Goal: Communication & Community: Participate in discussion

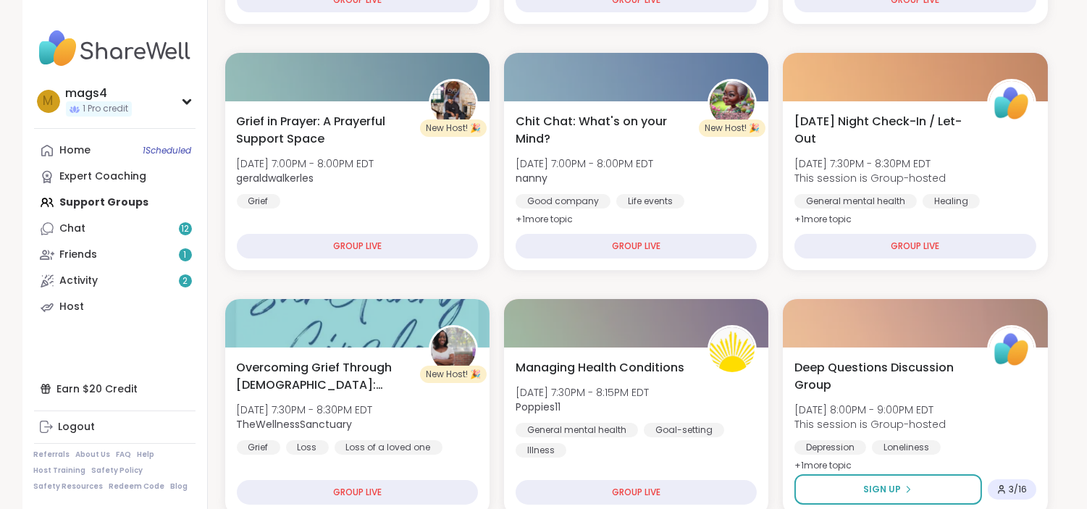
click at [92, 199] on div "Home 1 Scheduled Expert Coaching Support Groups Chat 12 Friends 1 Activity 2 Ho…" at bounding box center [115, 229] width 162 height 183
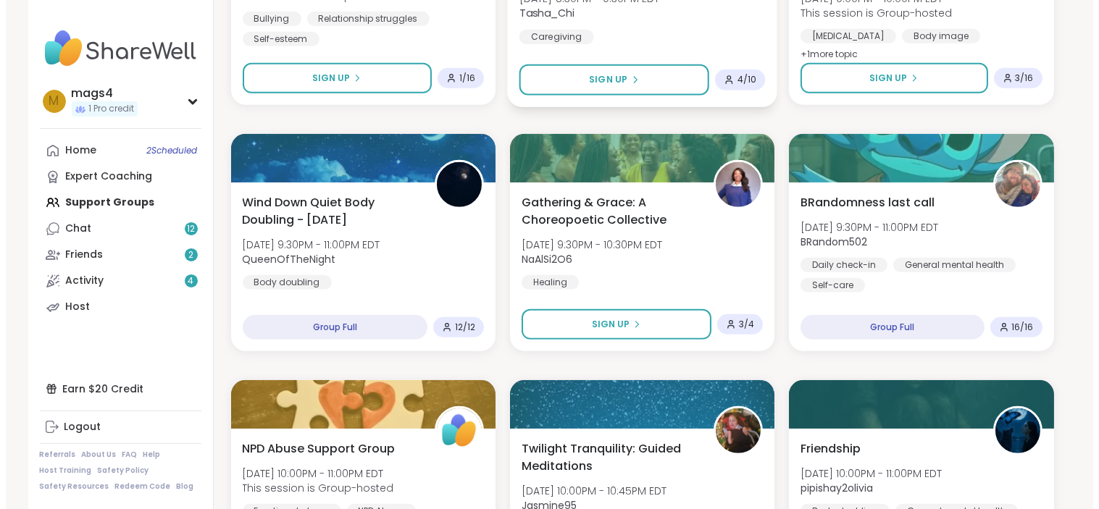
scroll to position [1435, 0]
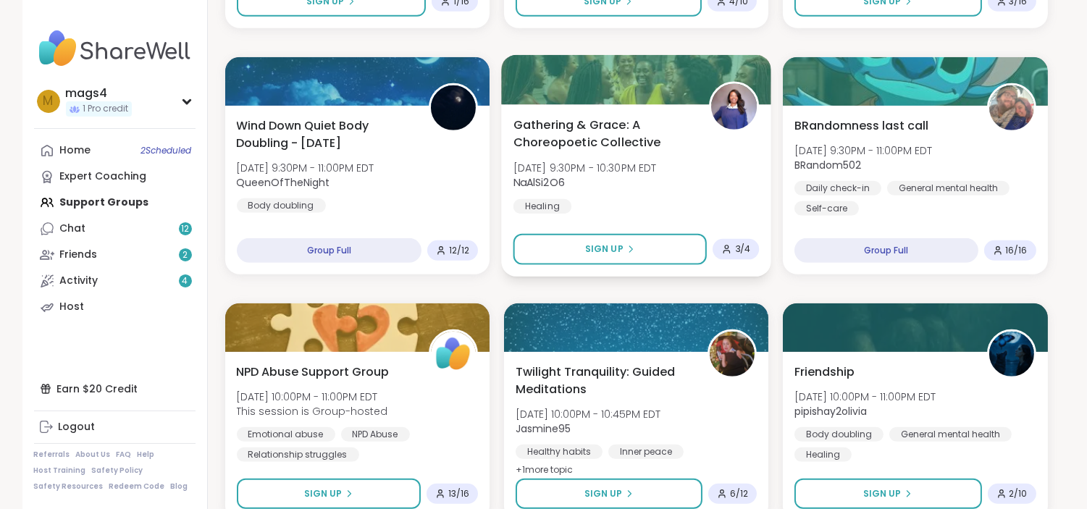
click at [685, 191] on div "Gathering & Grace: A Choreopoetic Collective Mon, Oct 13 | 9:30PM - 10:30PM EDT…" at bounding box center [636, 165] width 246 height 98
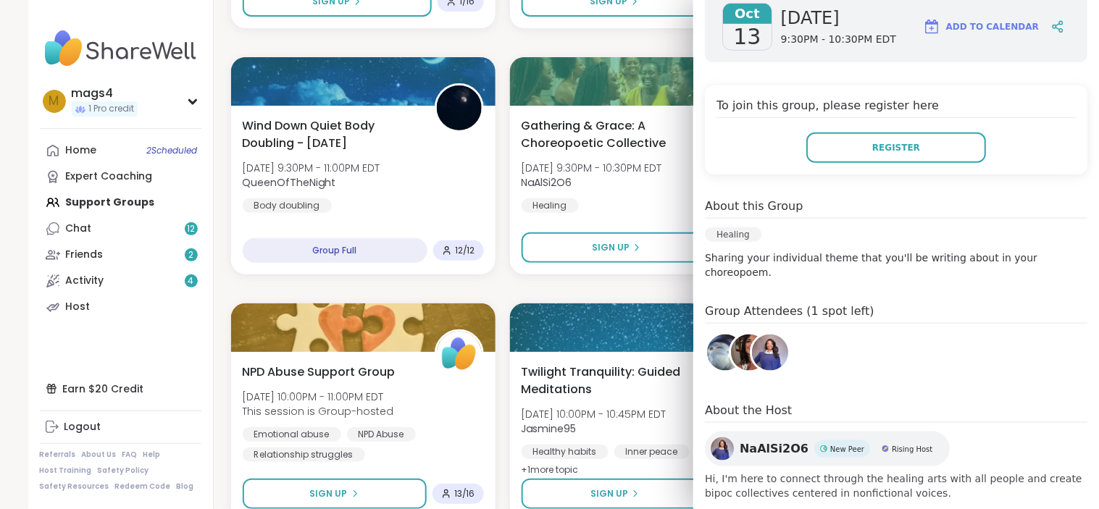
scroll to position [272, 0]
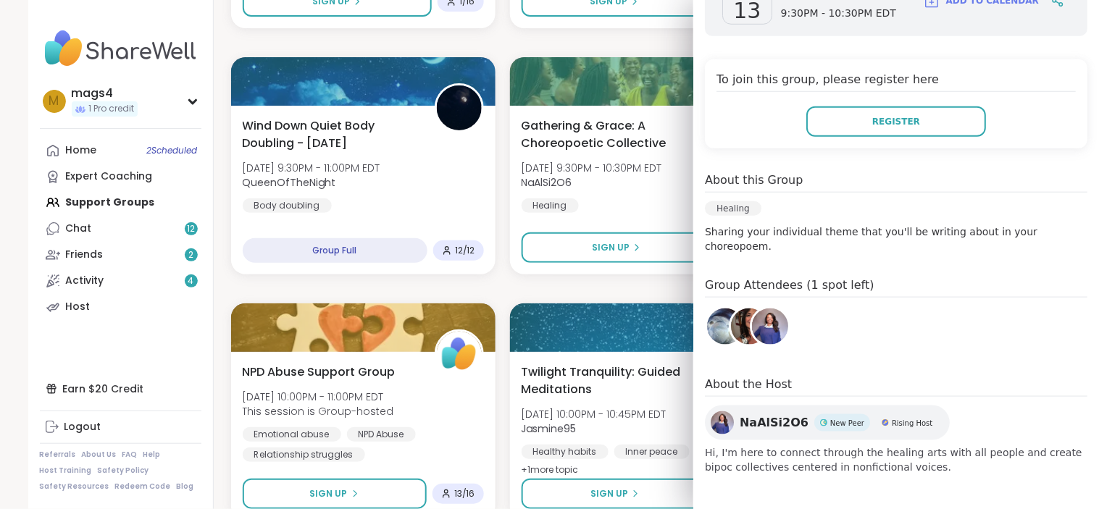
click at [900, 464] on span "Hi, I'm here to connect through the healing arts with all people and create bip…" at bounding box center [896, 460] width 382 height 29
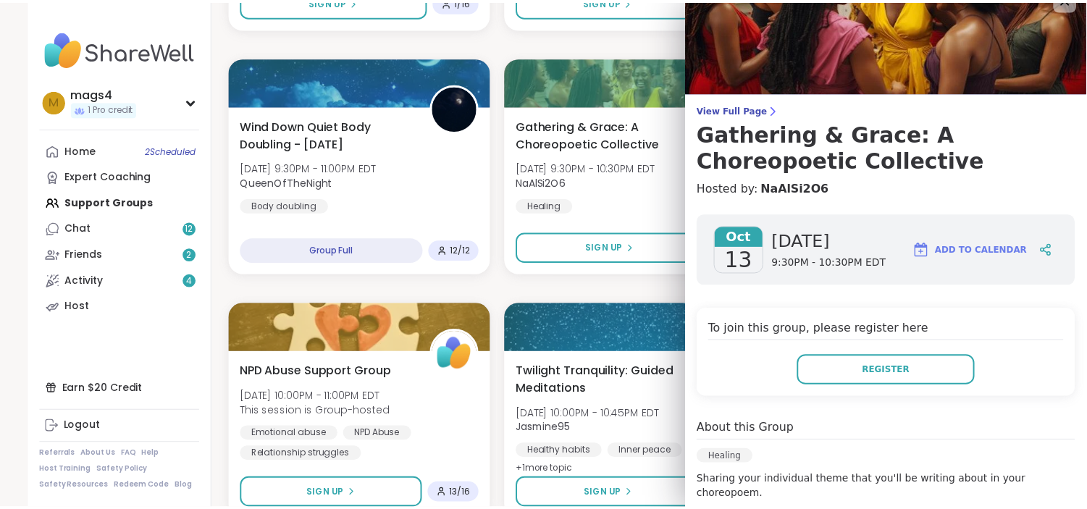
scroll to position [0, 0]
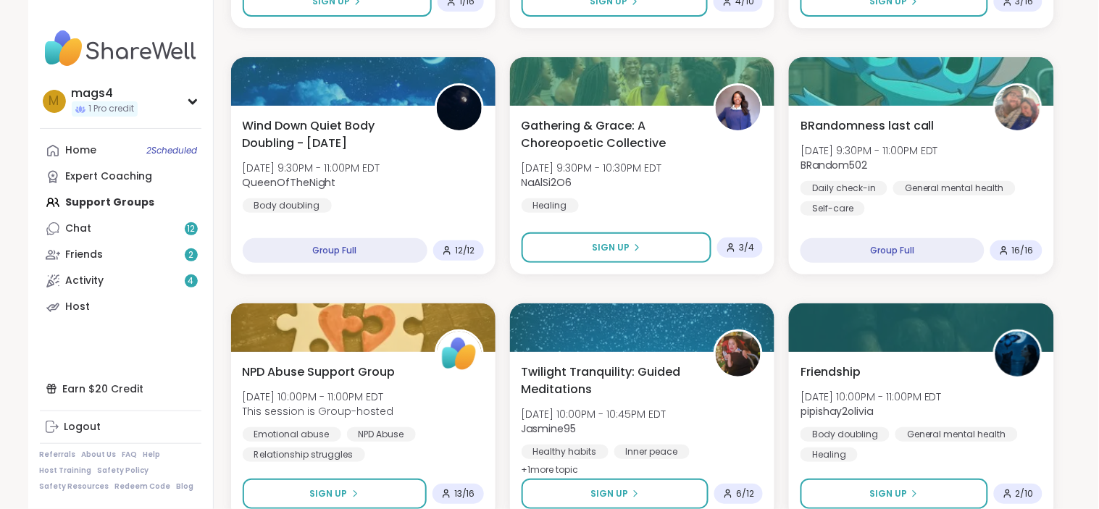
click at [582, 287] on div "Wolff Wizard’s Evening Hangout Den 🐺🪄 Mon, Oct 13 | 6:30PM - 8:00PM EDT AmberWo…" at bounding box center [642, 289] width 823 height 2926
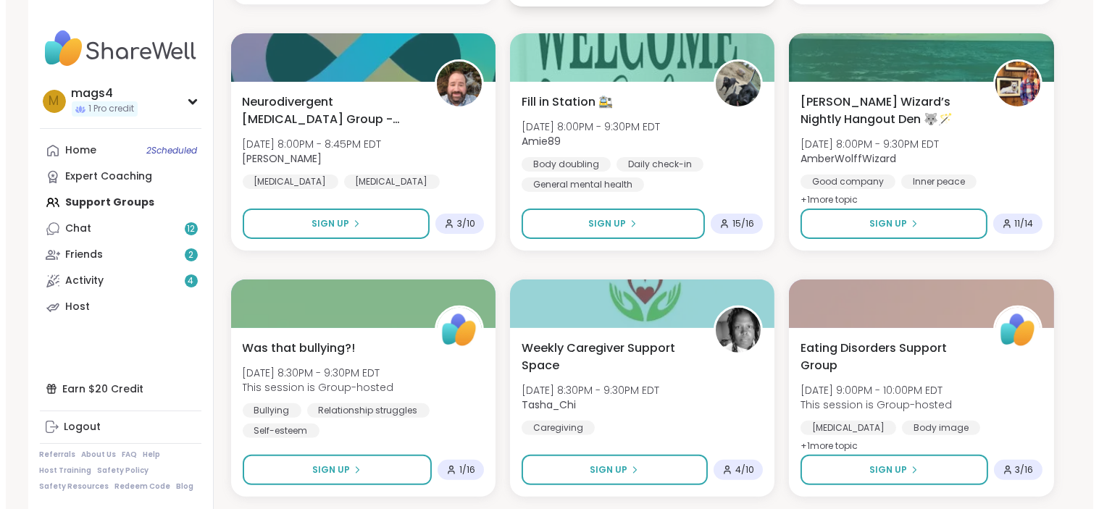
scroll to position [968, 0]
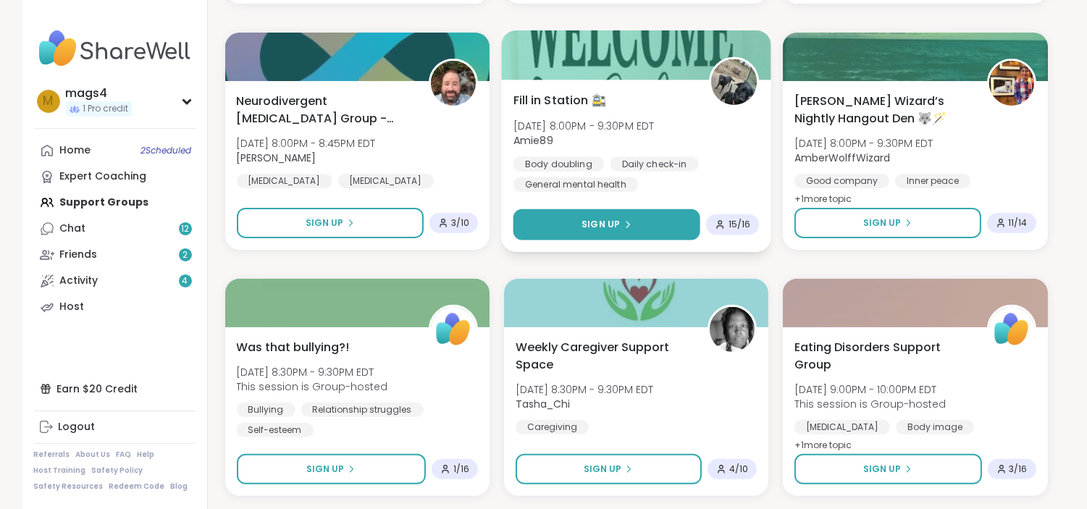
click at [638, 225] on button "Sign Up" at bounding box center [606, 224] width 187 height 31
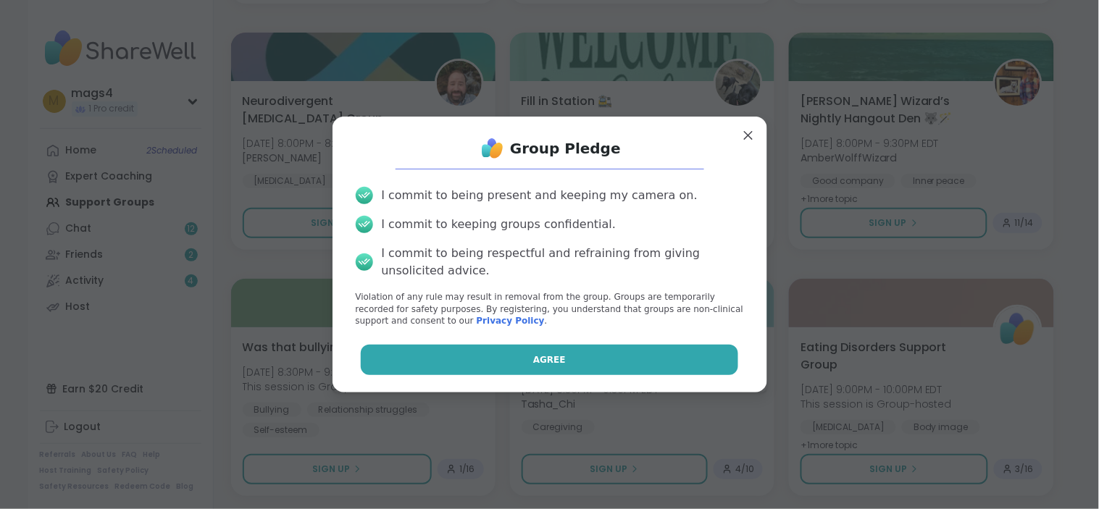
click at [497, 364] on button "Agree" at bounding box center [549, 360] width 377 height 30
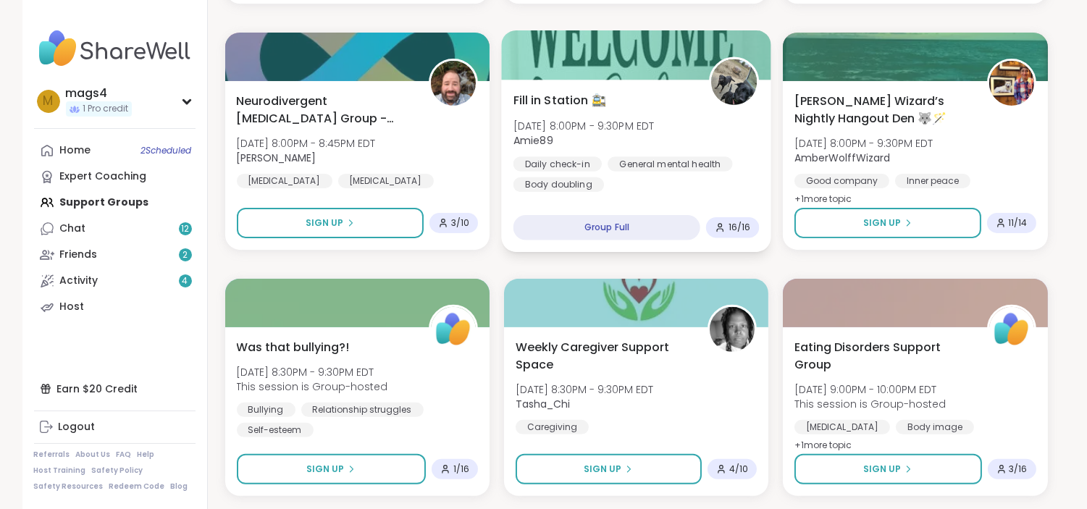
click at [691, 175] on div "Daily check-in General mental health Body doubling" at bounding box center [636, 173] width 246 height 35
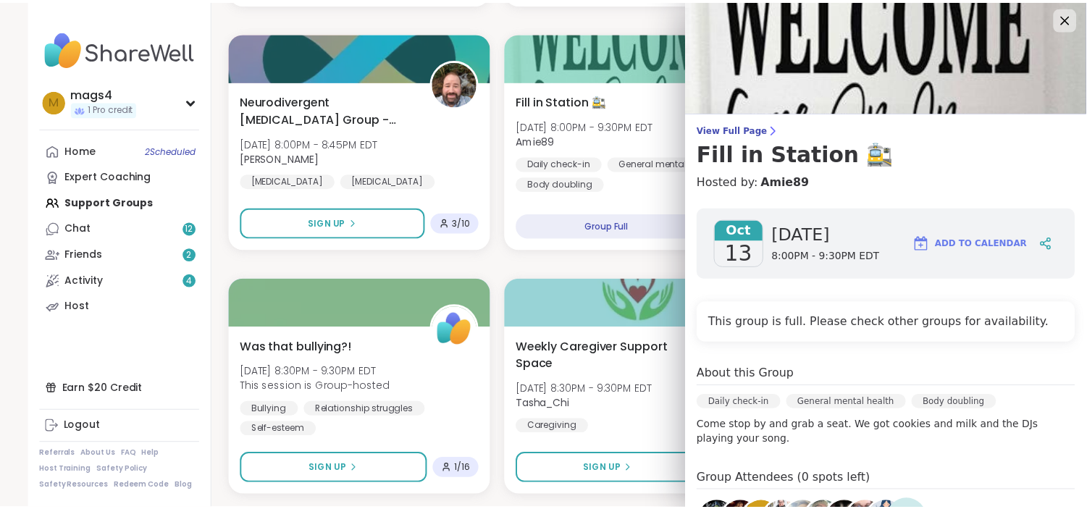
scroll to position [0, 0]
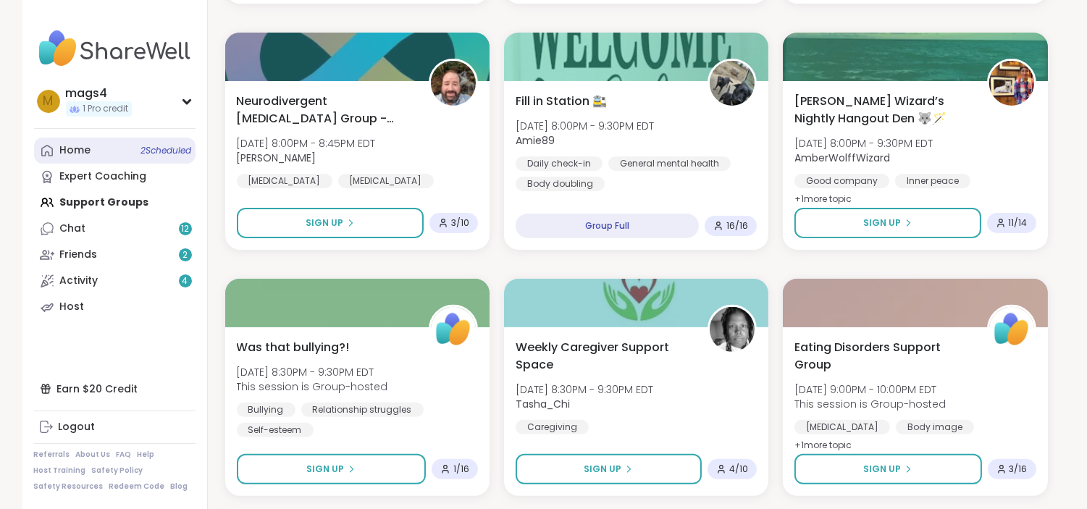
click at [80, 145] on div "Home 2 Scheduled" at bounding box center [75, 150] width 31 height 14
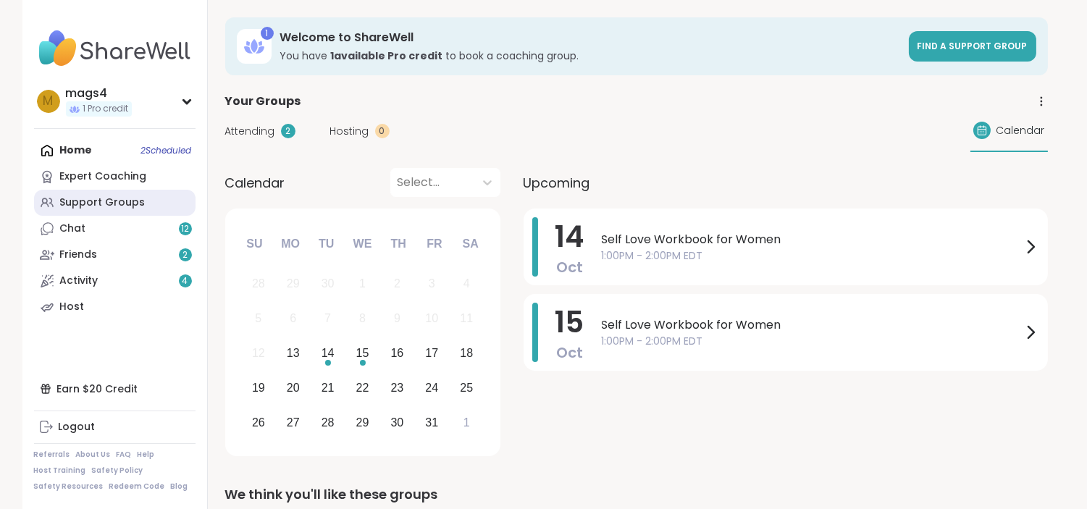
click at [80, 203] on div "Support Groups" at bounding box center [102, 203] width 85 height 14
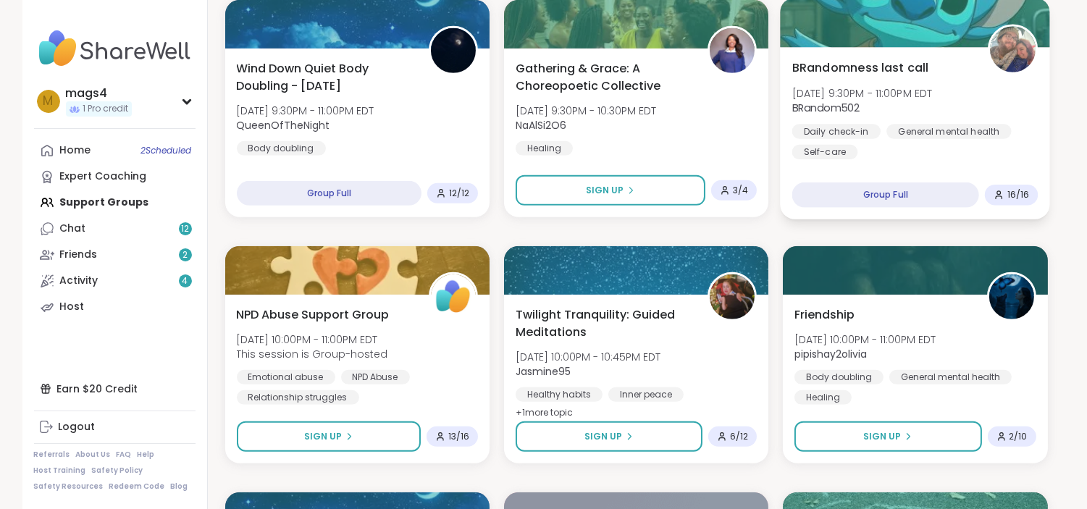
scroll to position [1492, 0]
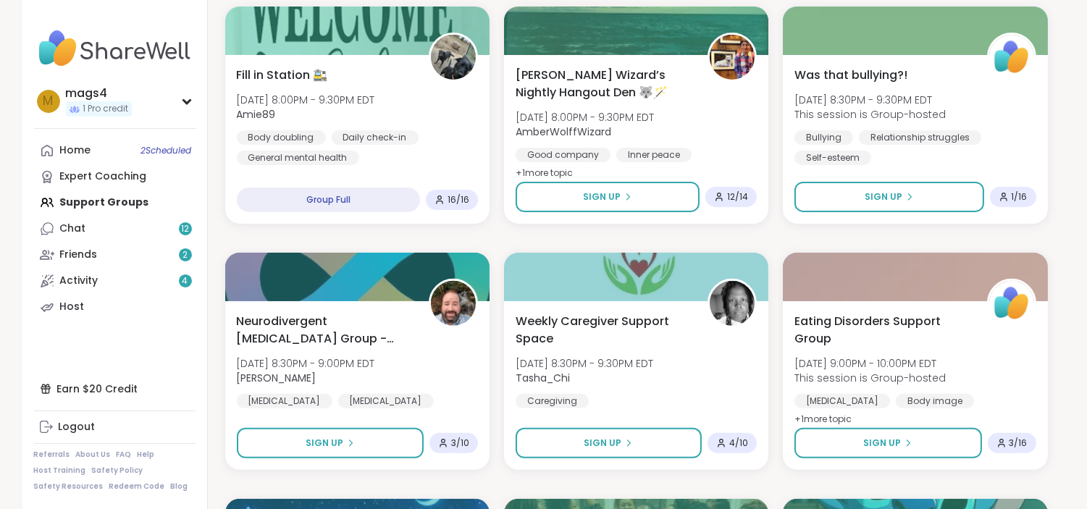
scroll to position [985, 0]
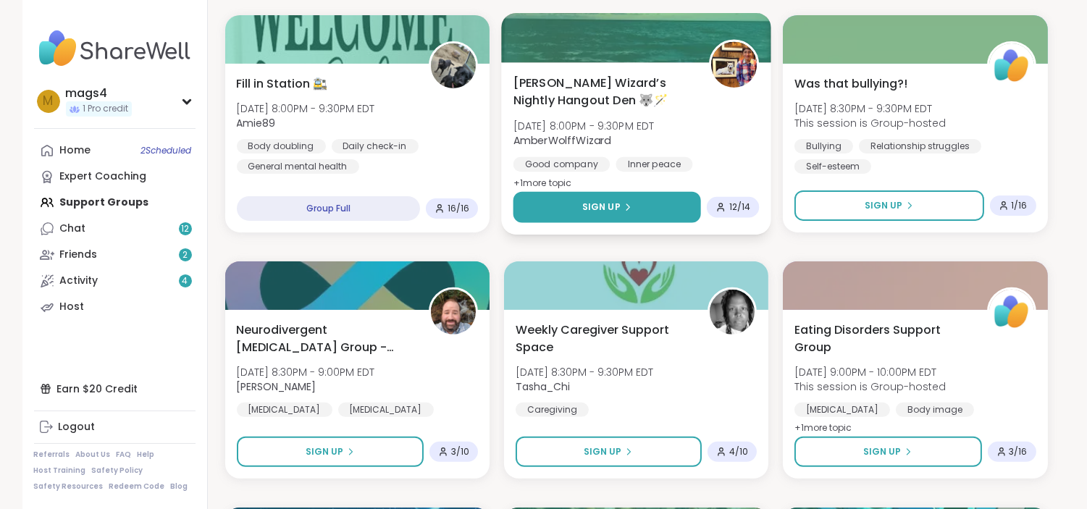
click at [610, 211] on span "Sign Up" at bounding box center [601, 207] width 38 height 13
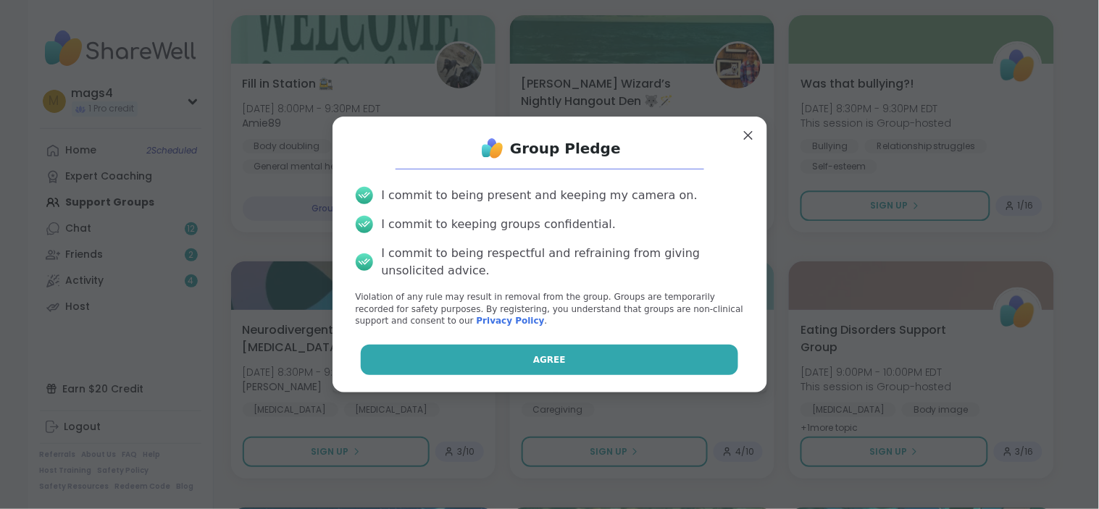
click at [533, 360] on span "Agree" at bounding box center [549, 359] width 33 height 13
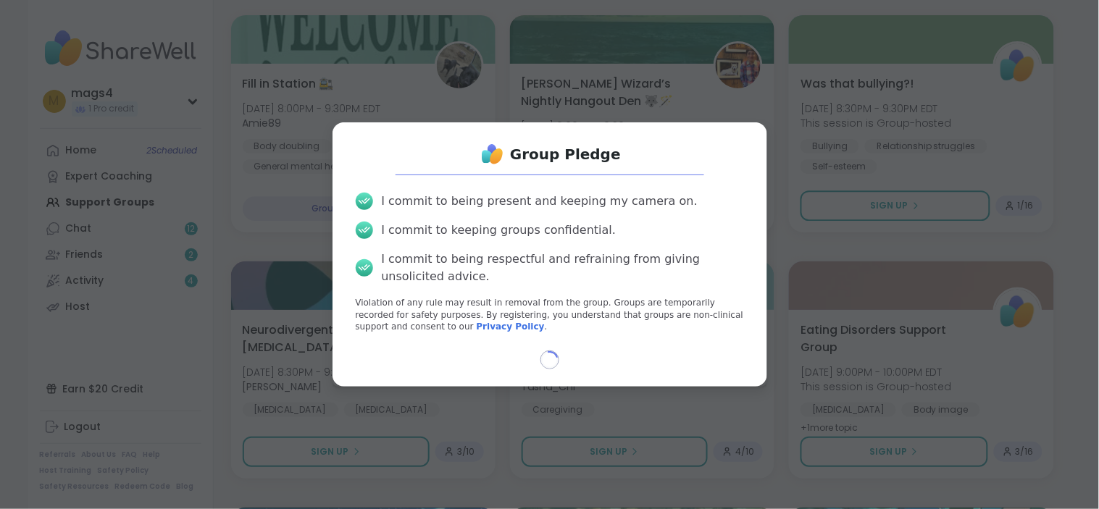
select select "**"
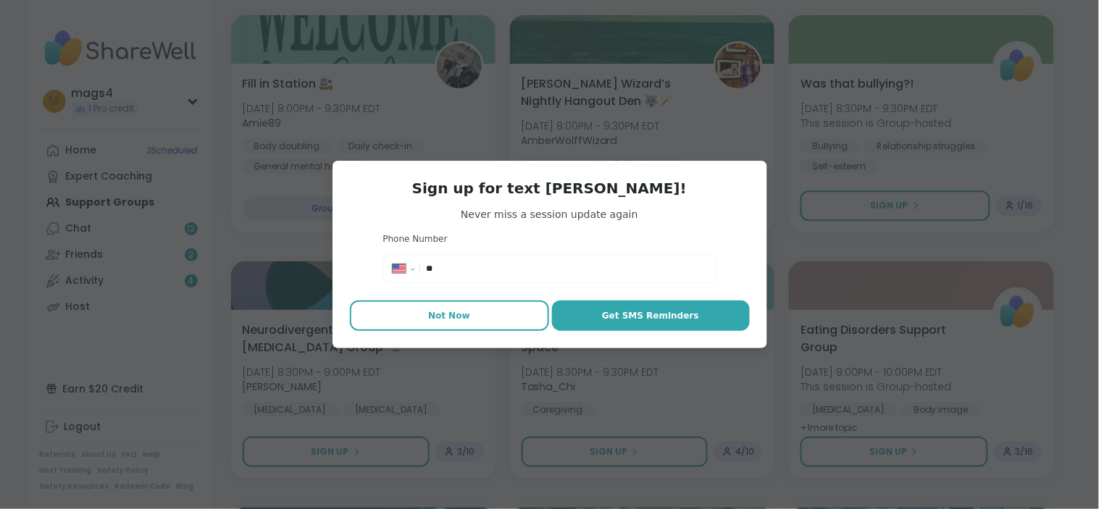
click at [464, 314] on button "Not Now" at bounding box center [449, 316] width 199 height 30
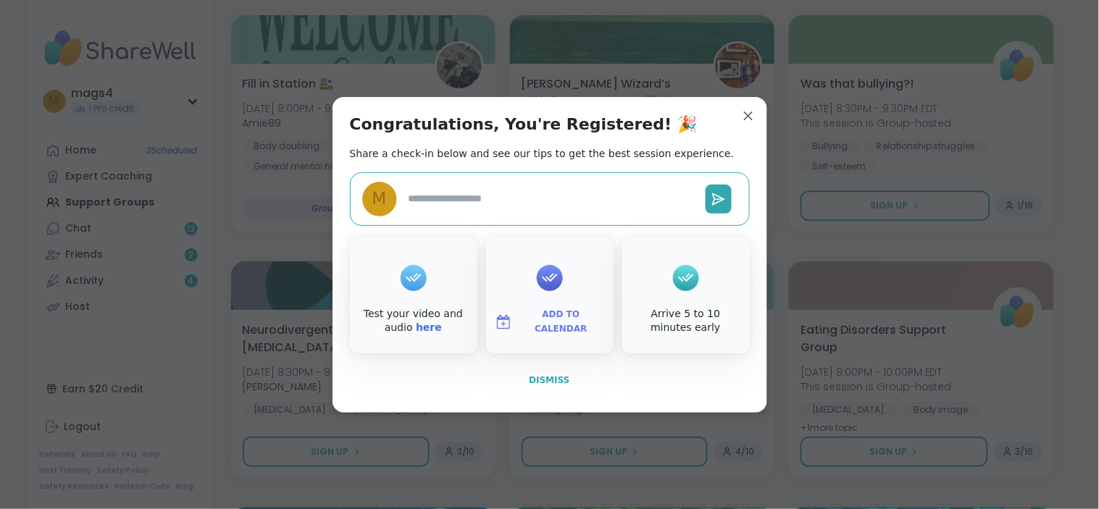
click at [540, 380] on span "Dismiss" at bounding box center [549, 380] width 41 height 10
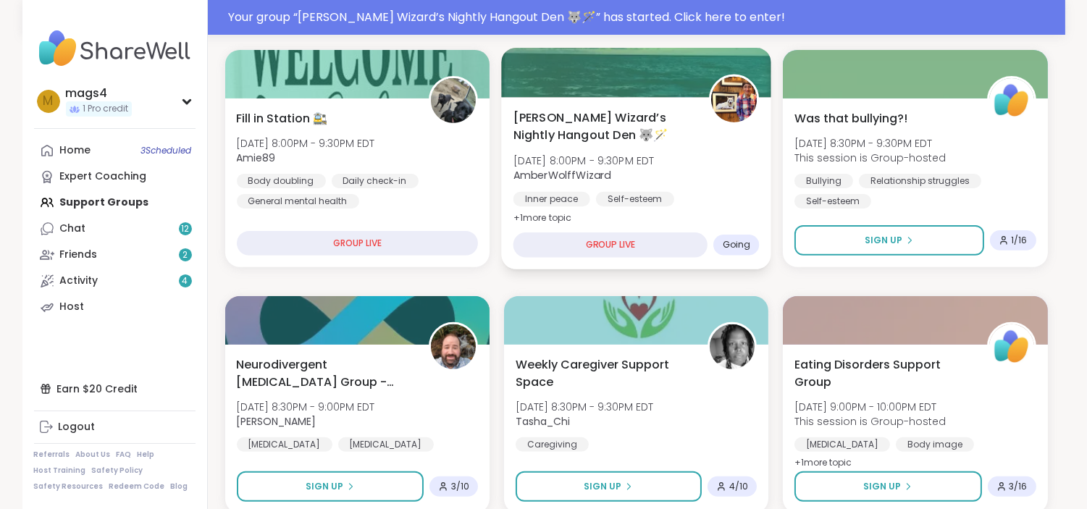
scroll to position [1019, 0]
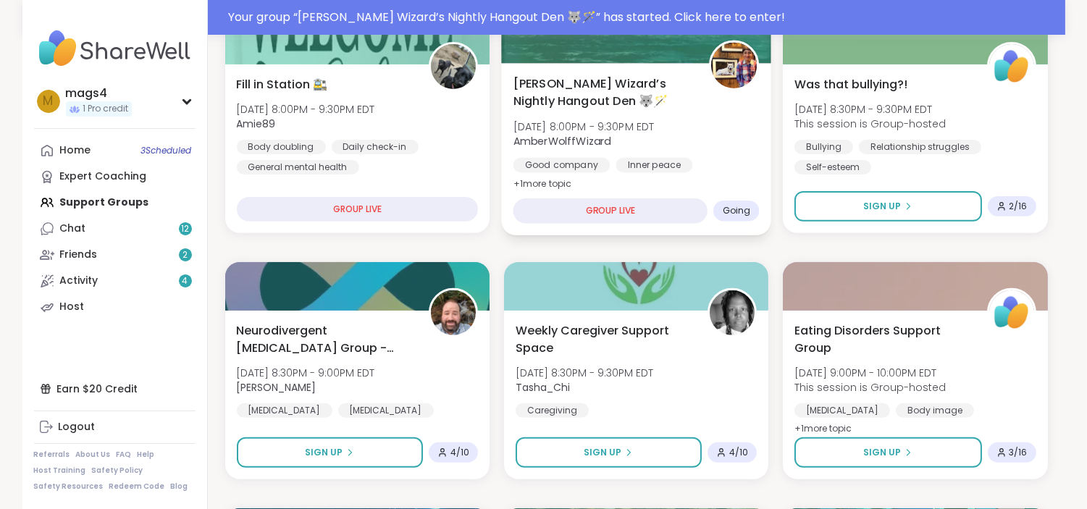
click at [731, 124] on div "[PERSON_NAME] Wizard’s Nightly Hangout Den 🐺🪄 [DATE] 8:00PM - 9:30PM EDT AmberW…" at bounding box center [636, 134] width 246 height 118
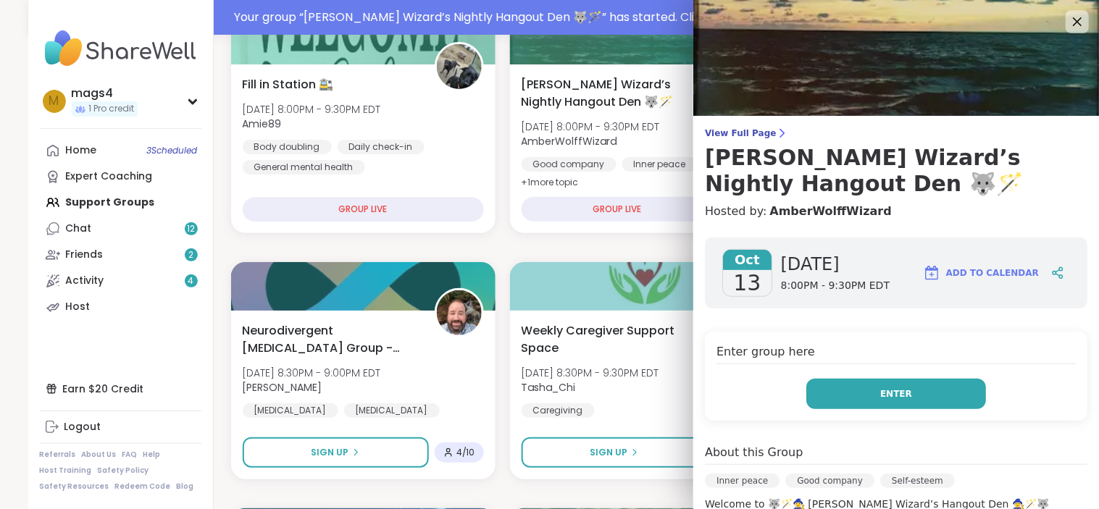
click at [880, 389] on span "Enter" at bounding box center [896, 393] width 32 height 13
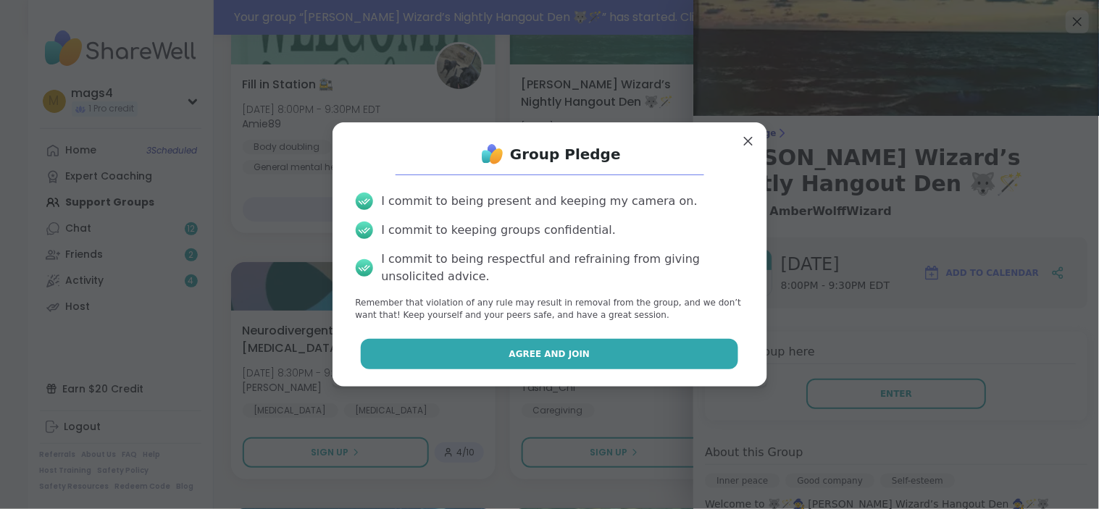
click at [587, 353] on button "Agree and Join" at bounding box center [549, 354] width 377 height 30
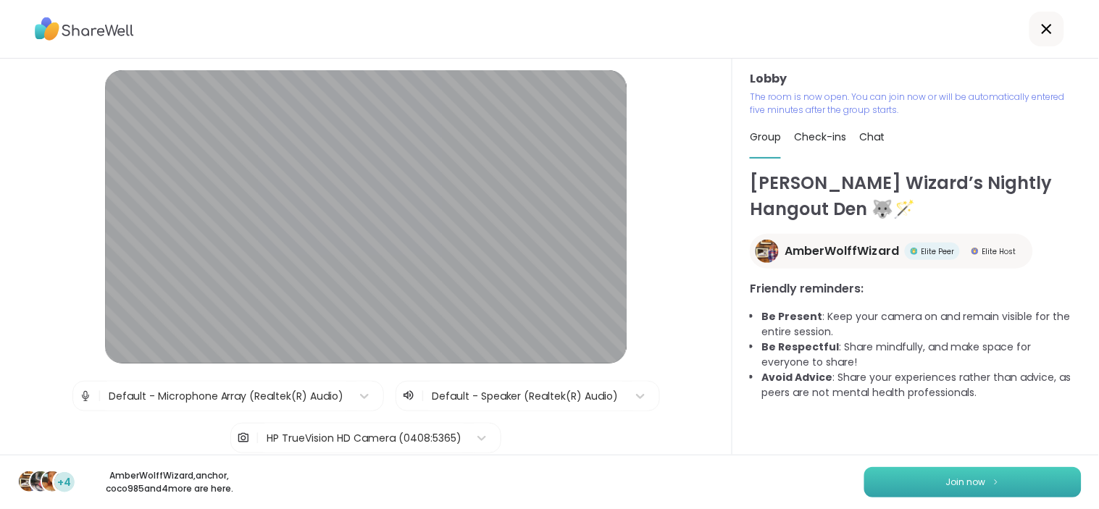
click at [946, 483] on span "Join now" at bounding box center [966, 482] width 40 height 13
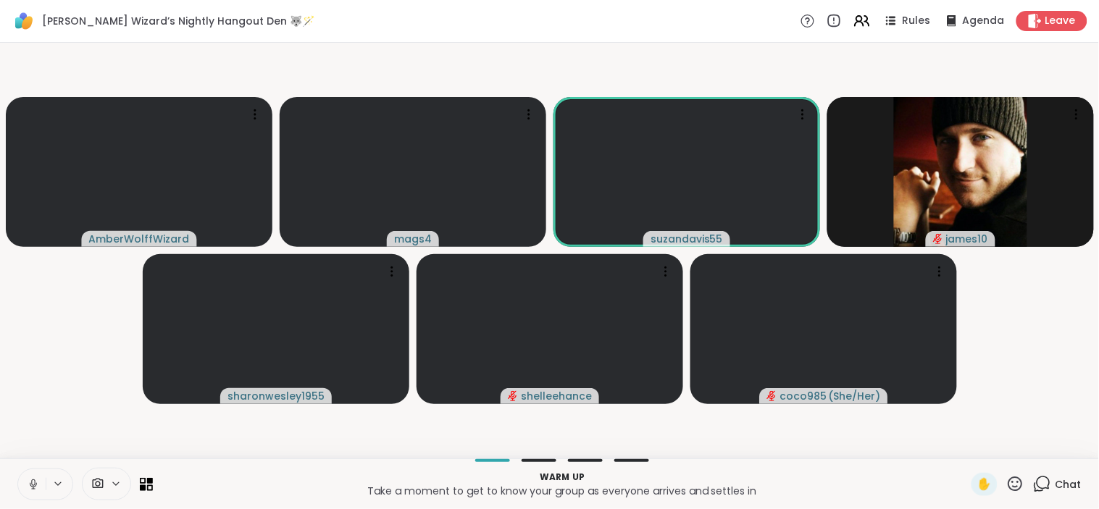
click at [25, 480] on button at bounding box center [32, 484] width 28 height 30
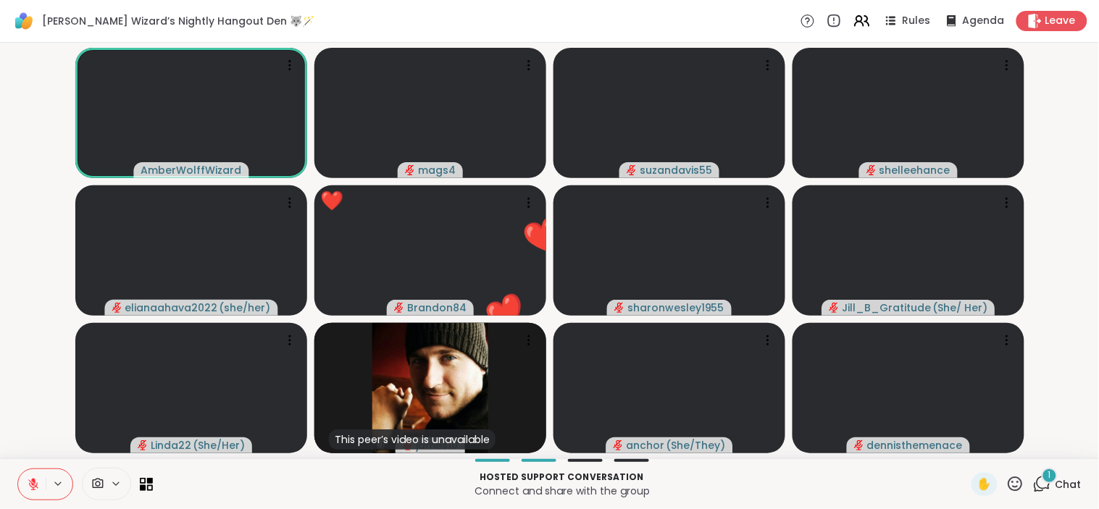
click at [640, 486] on p "Connect and share with the group" at bounding box center [562, 491] width 801 height 14
click at [1010, 487] on icon at bounding box center [1015, 484] width 14 height 14
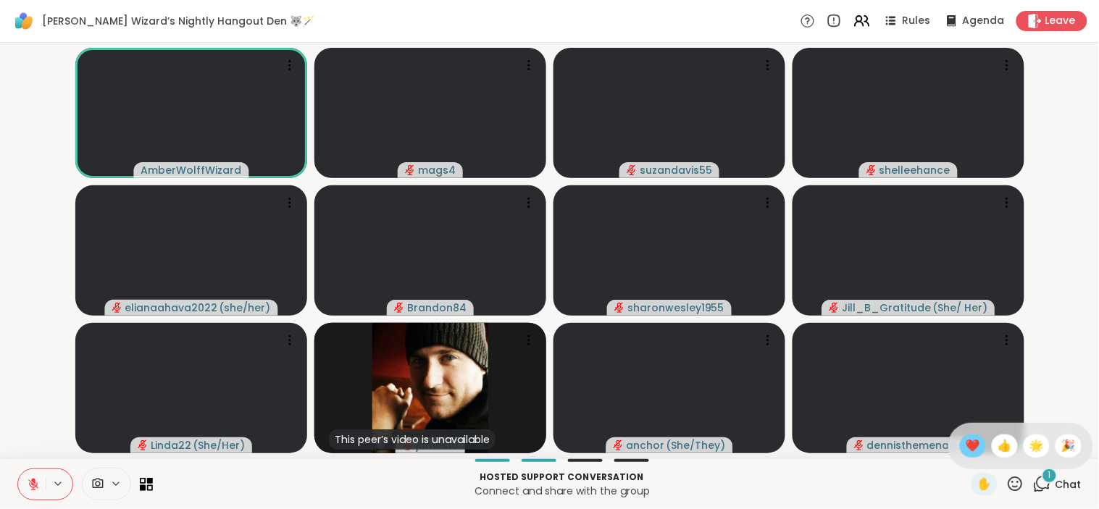
click at [960, 435] on div "❤️" at bounding box center [973, 446] width 26 height 23
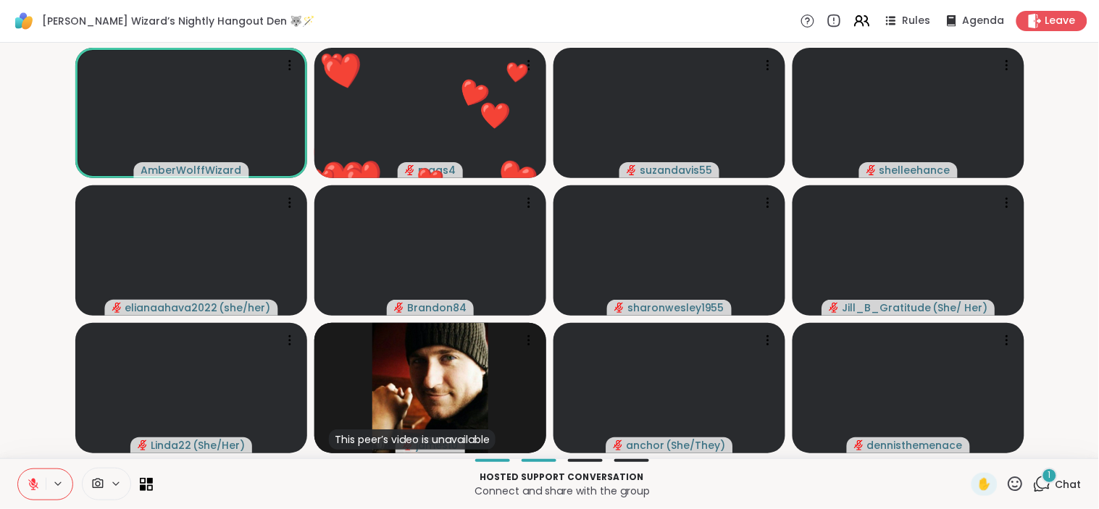
click at [834, 465] on div "Hosted support conversation Connect and share with the group ✋ 1 Chat" at bounding box center [549, 483] width 1099 height 51
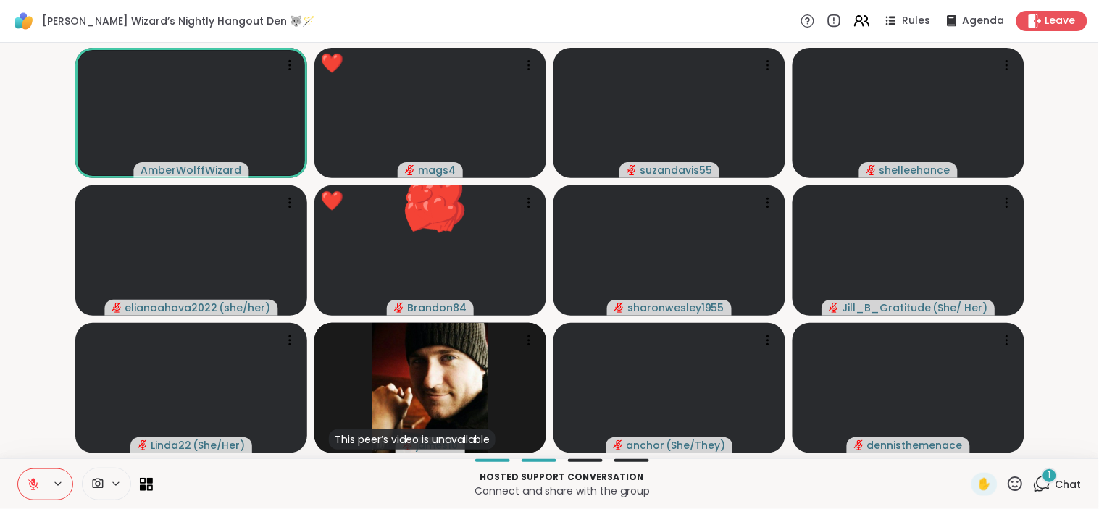
click at [1006, 481] on icon at bounding box center [1015, 484] width 18 height 18
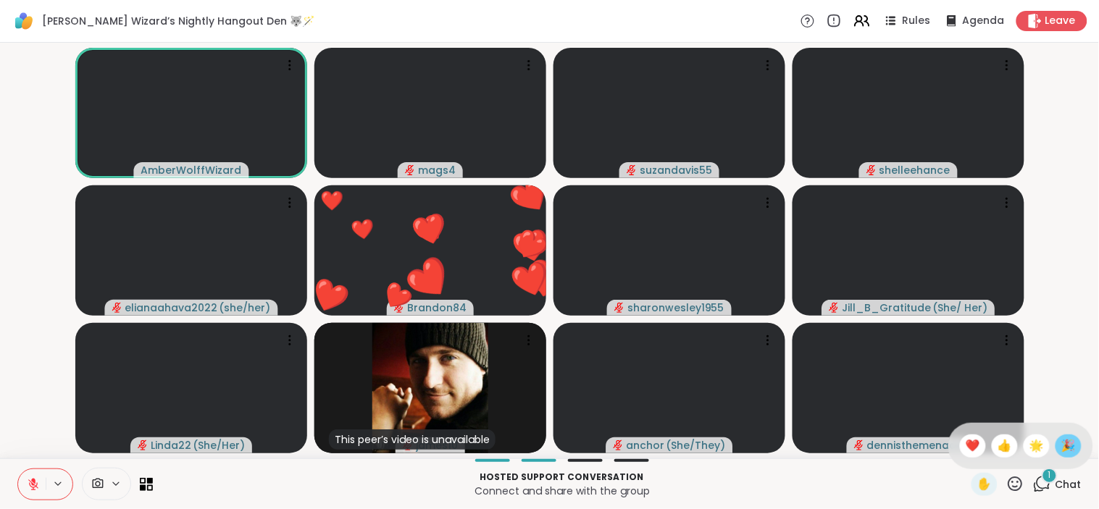
click at [1061, 444] on span "🎉" at bounding box center [1068, 445] width 14 height 17
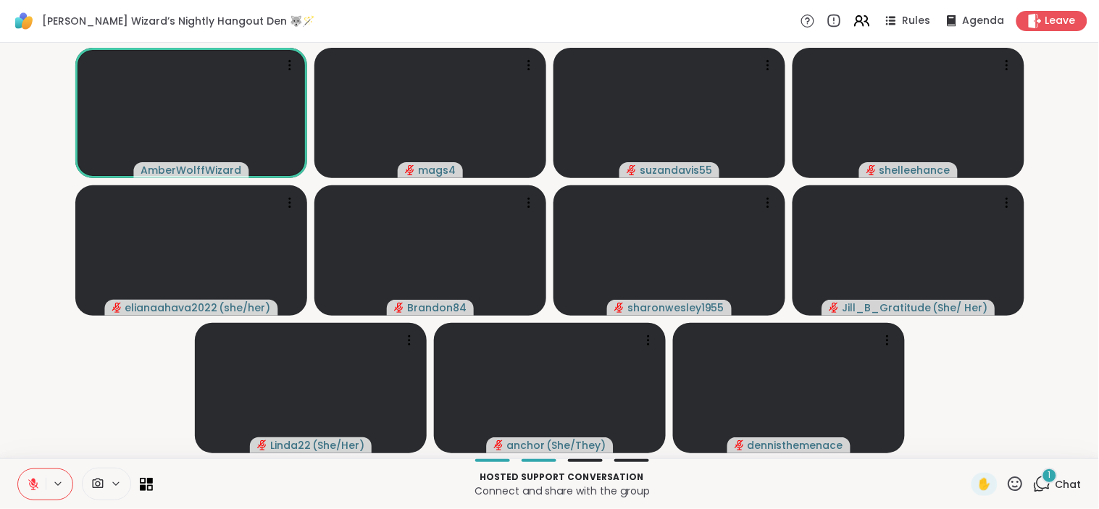
click at [39, 494] on button at bounding box center [32, 484] width 28 height 30
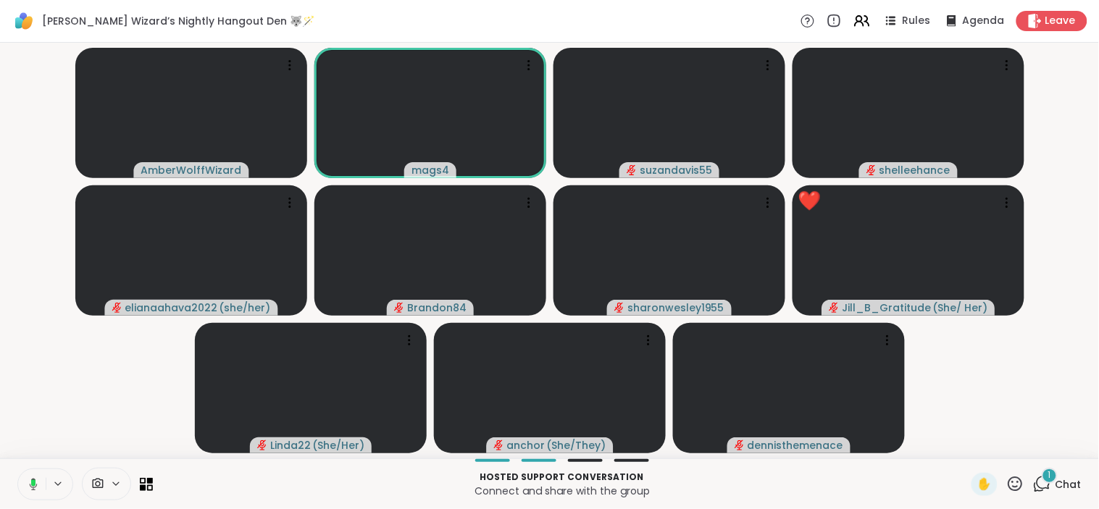
click at [30, 482] on icon at bounding box center [31, 484] width 13 height 13
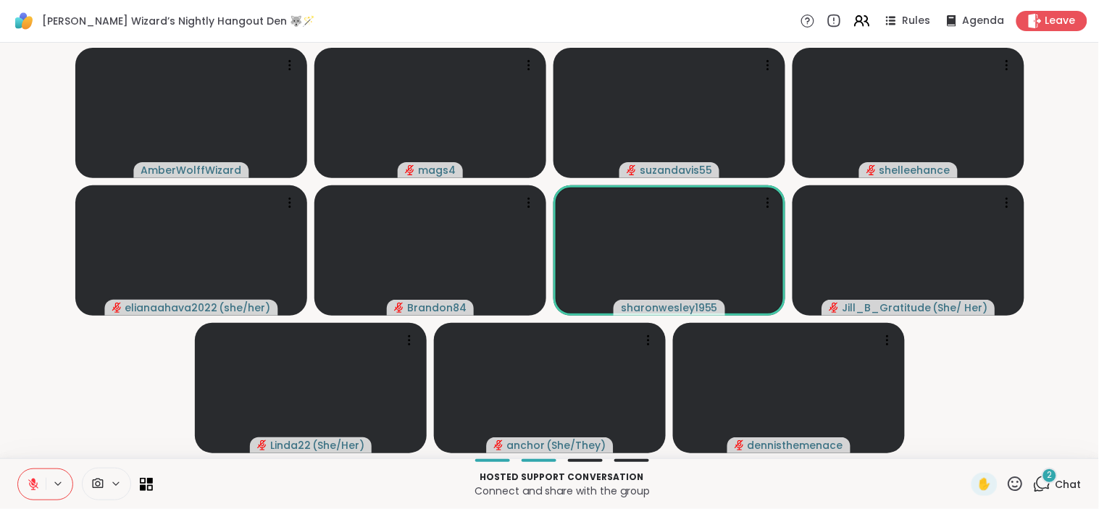
click at [1006, 487] on icon at bounding box center [1015, 484] width 18 height 18
click at [965, 440] on span "❤️" at bounding box center [972, 445] width 14 height 17
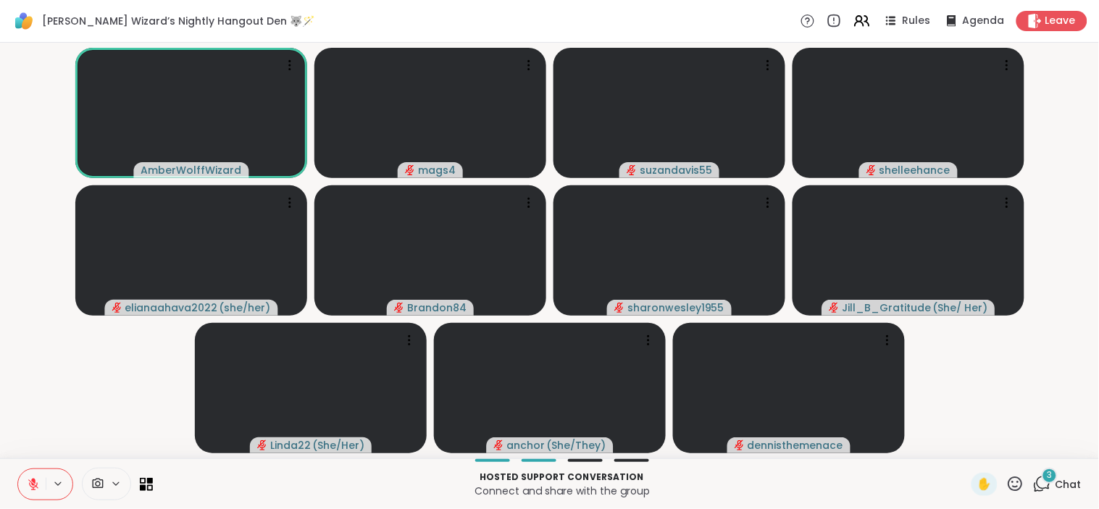
click at [1008, 482] on icon at bounding box center [1015, 484] width 14 height 14
click at [1008, 489] on icon at bounding box center [1015, 484] width 14 height 14
click at [1006, 485] on icon at bounding box center [1015, 484] width 18 height 18
click at [1047, 353] on video-player-container "AmberWolffWizard mags4 suzandavis55 shelleehance elianaahava2022 ( she/her ) Br…" at bounding box center [549, 251] width 1081 height 404
click at [1039, 485] on icon at bounding box center [1042, 484] width 18 height 18
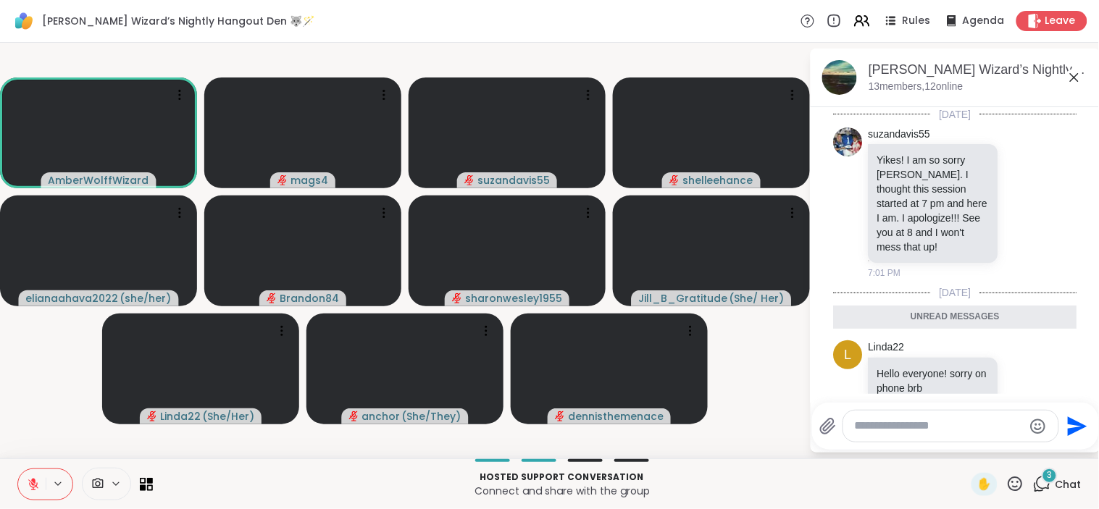
scroll to position [230, 0]
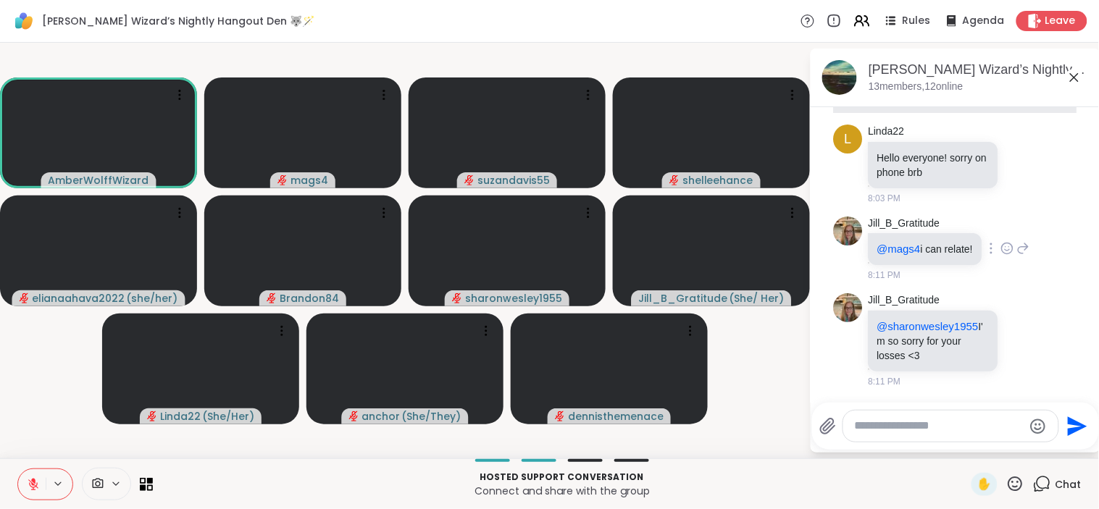
click at [1005, 241] on icon at bounding box center [1007, 248] width 13 height 14
click at [981, 217] on button "Select Reaction: Thumbs up" at bounding box center [975, 225] width 29 height 29
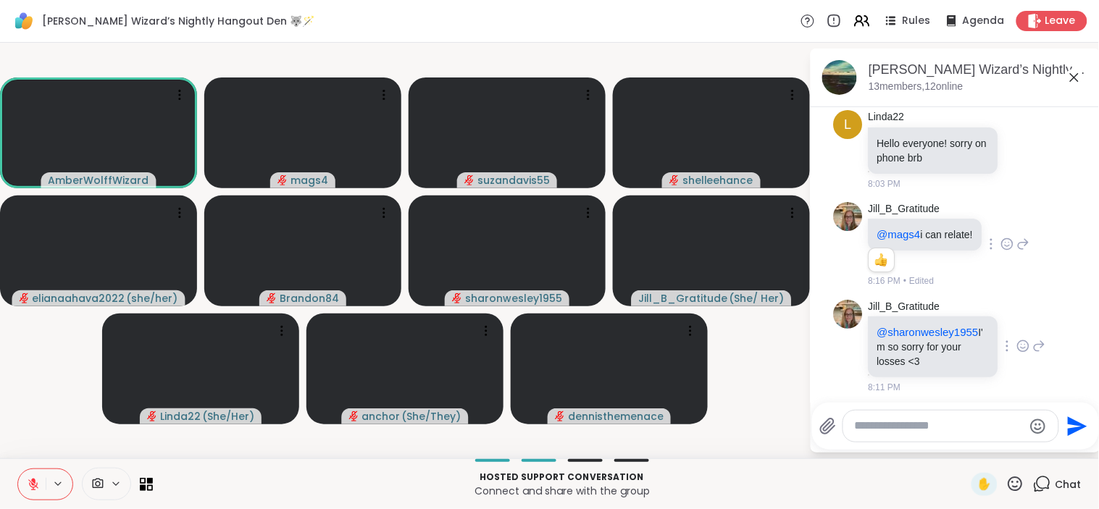
scroll to position [251, 0]
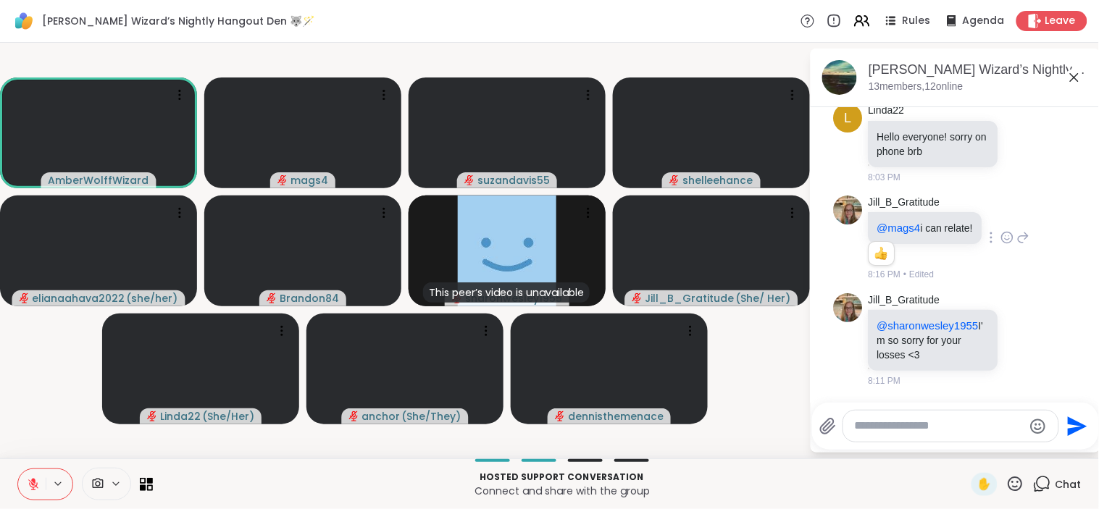
click at [960, 422] on textarea "Type your message" at bounding box center [939, 426] width 169 height 15
type textarea "**********"
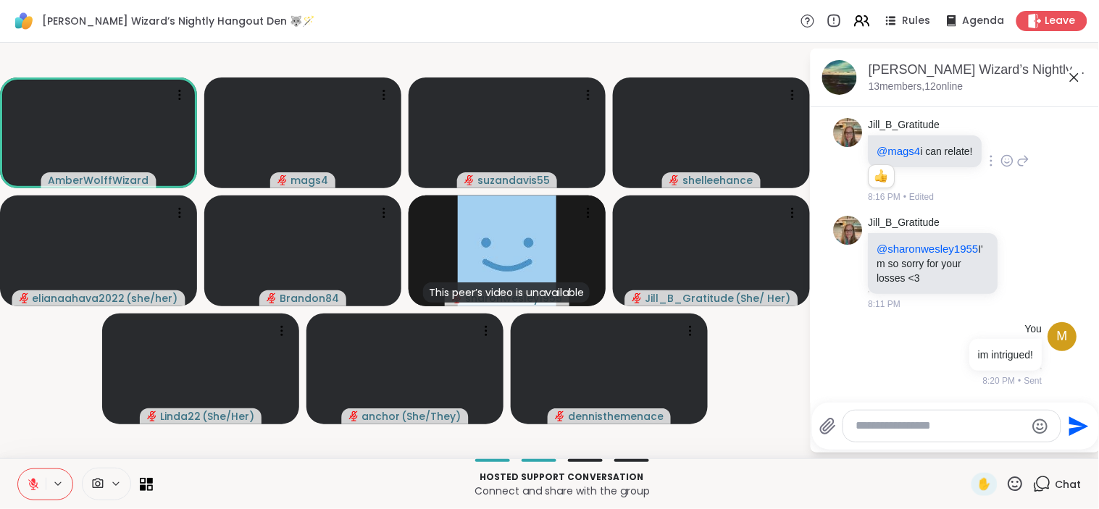
click at [38, 487] on icon at bounding box center [33, 484] width 13 height 13
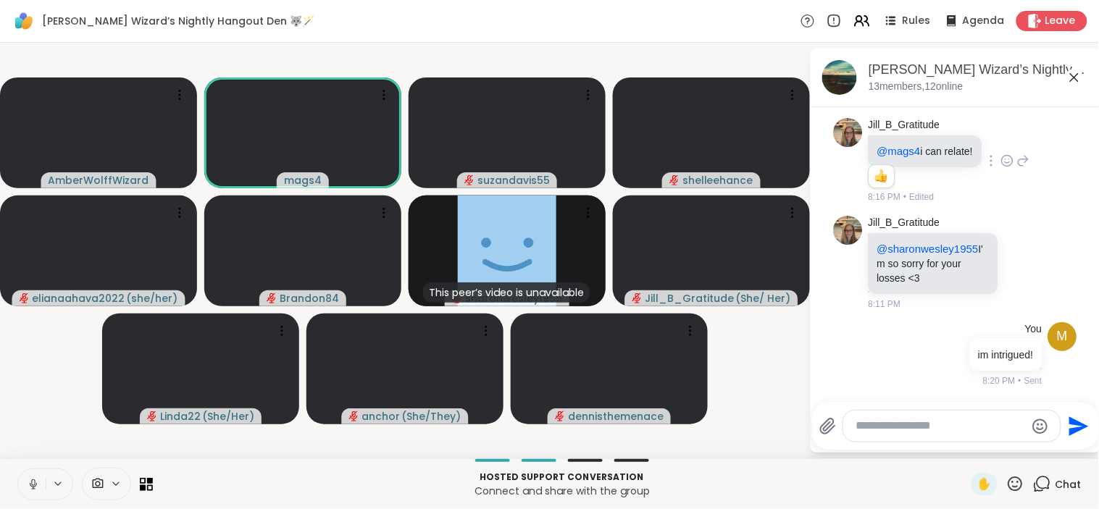
click at [32, 474] on button at bounding box center [32, 484] width 28 height 30
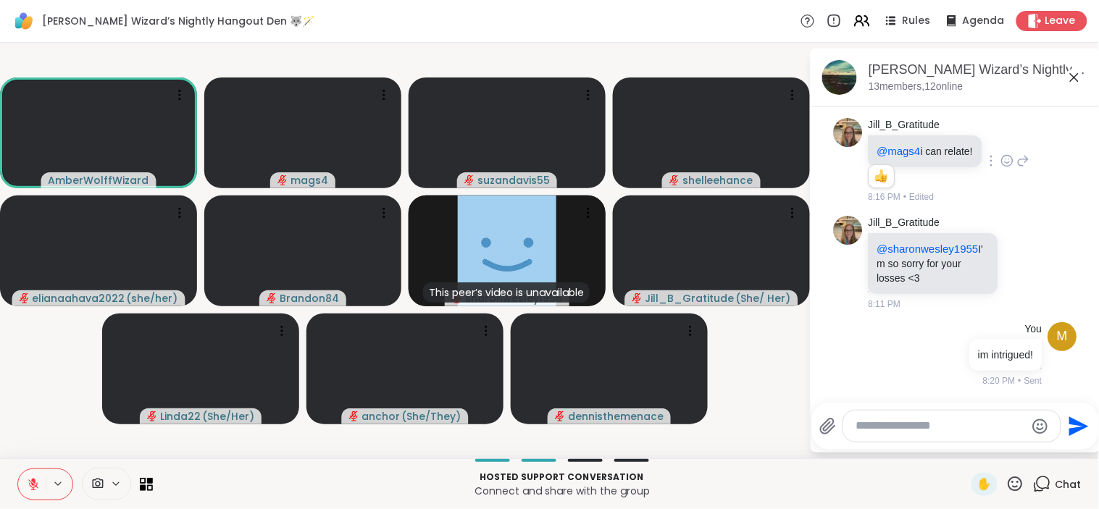
click at [31, 480] on icon at bounding box center [33, 481] width 4 height 6
click at [30, 480] on icon at bounding box center [33, 484] width 13 height 13
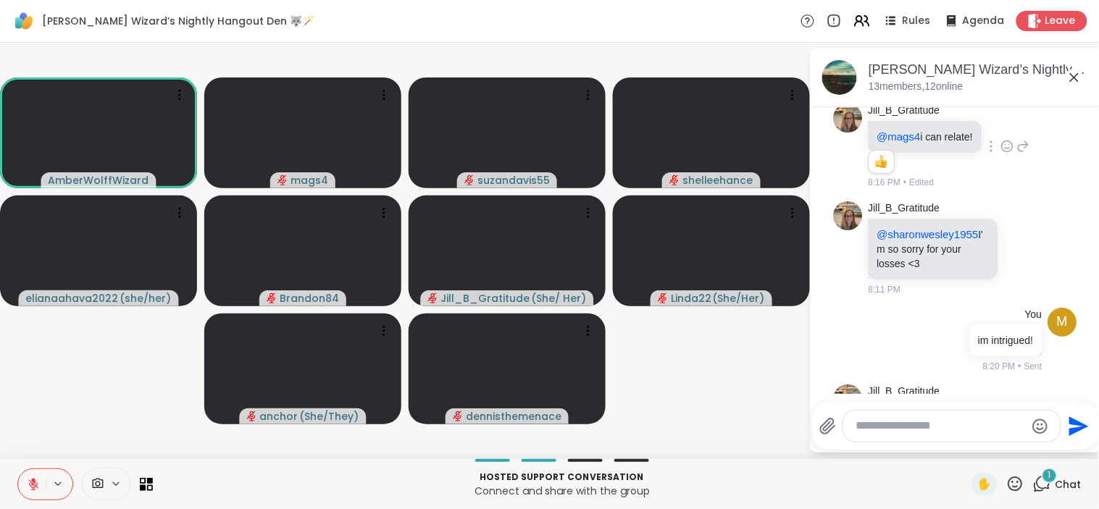
scroll to position [386, 0]
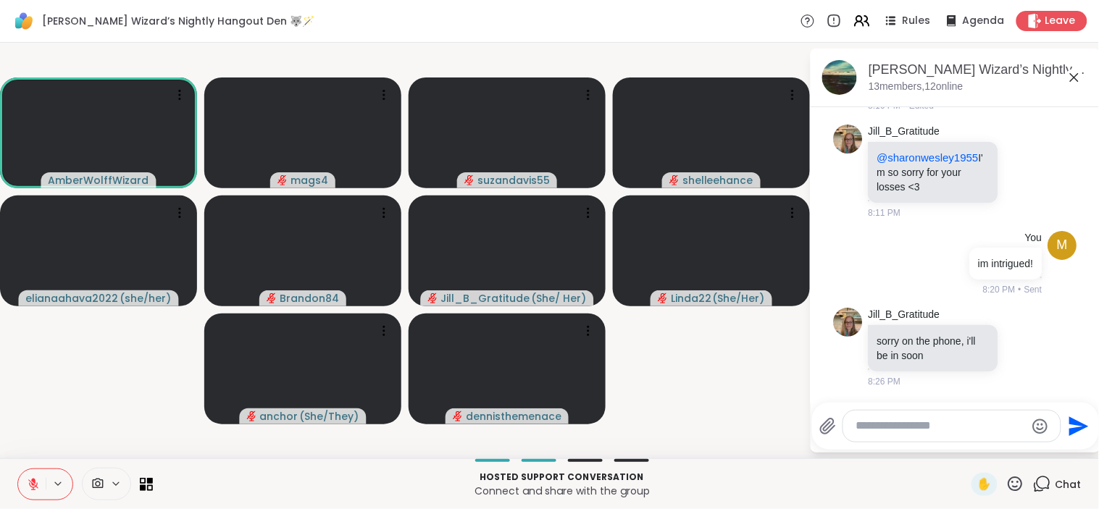
click at [34, 473] on button at bounding box center [32, 484] width 28 height 30
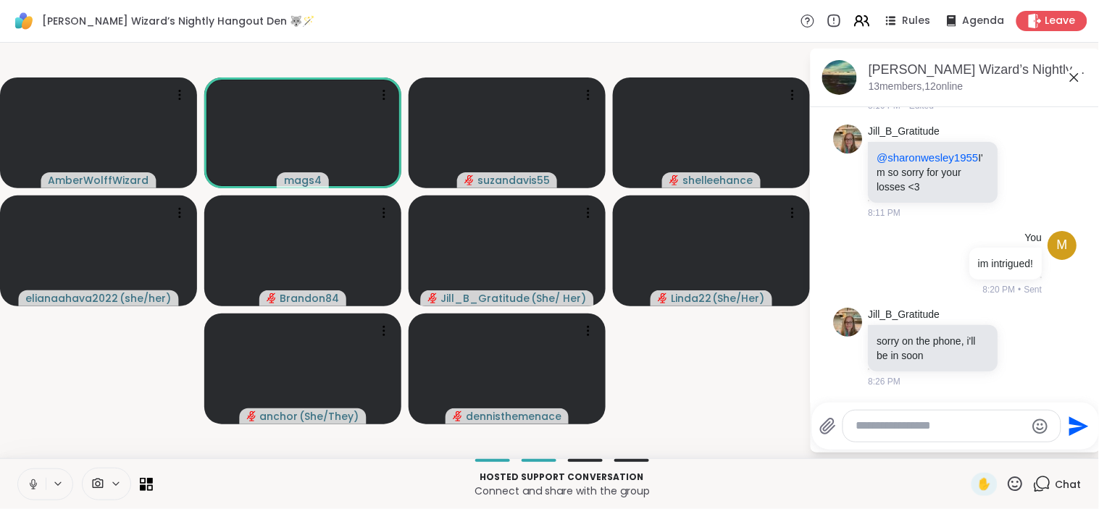
click at [34, 482] on icon at bounding box center [33, 482] width 4 height 7
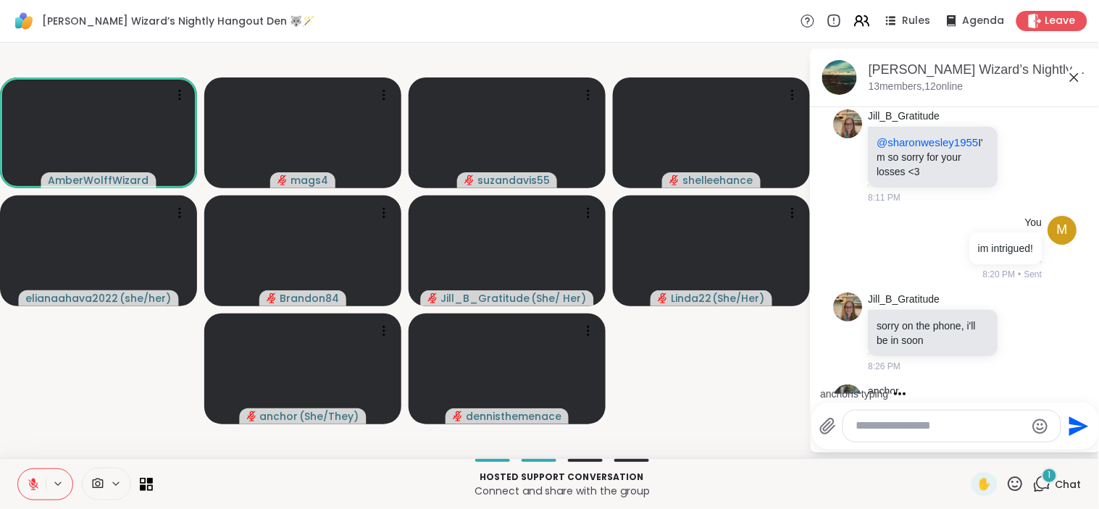
scroll to position [464, 0]
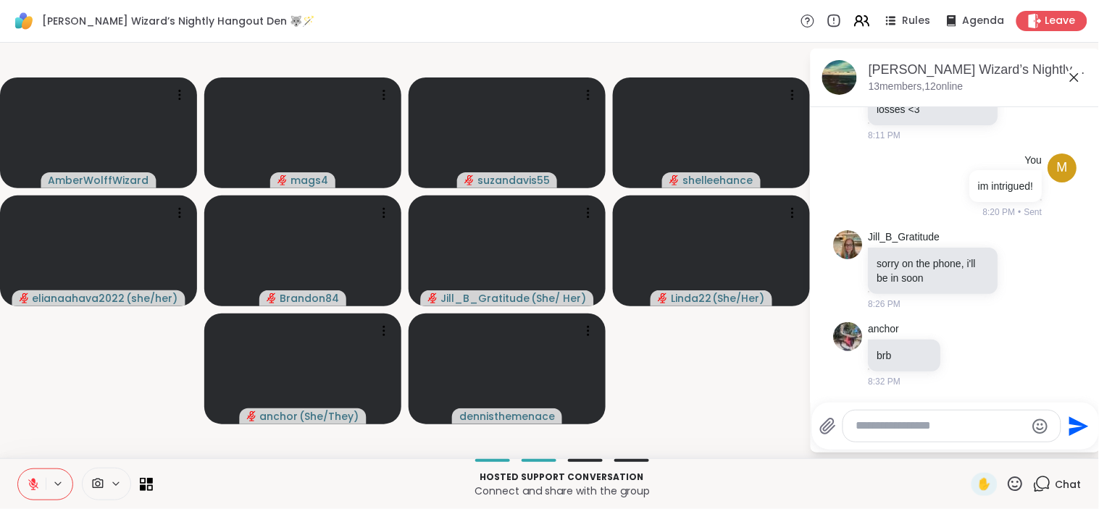
click at [28, 484] on icon at bounding box center [33, 484] width 13 height 13
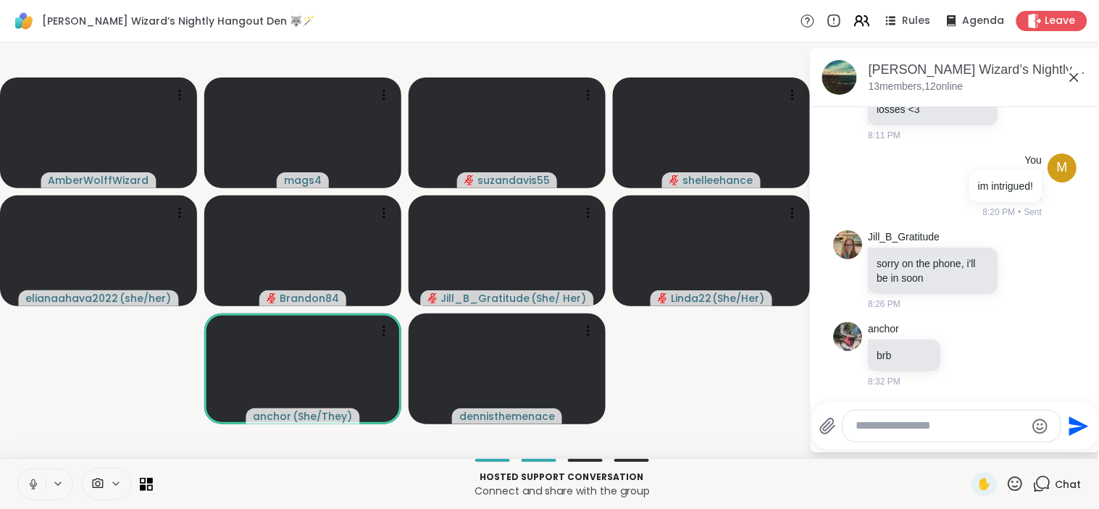
click at [35, 492] on button at bounding box center [32, 484] width 28 height 30
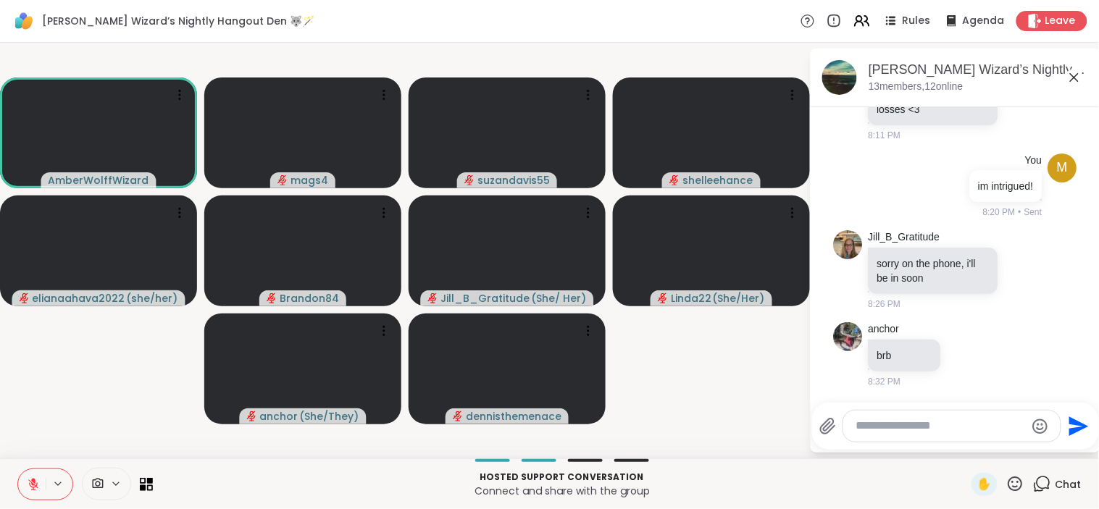
click at [32, 483] on icon at bounding box center [33, 484] width 10 height 10
click at [30, 494] on button at bounding box center [32, 484] width 28 height 30
click at [31, 471] on button at bounding box center [32, 484] width 28 height 30
click at [31, 486] on icon at bounding box center [33, 484] width 7 height 4
click at [33, 490] on icon at bounding box center [33, 484] width 10 height 10
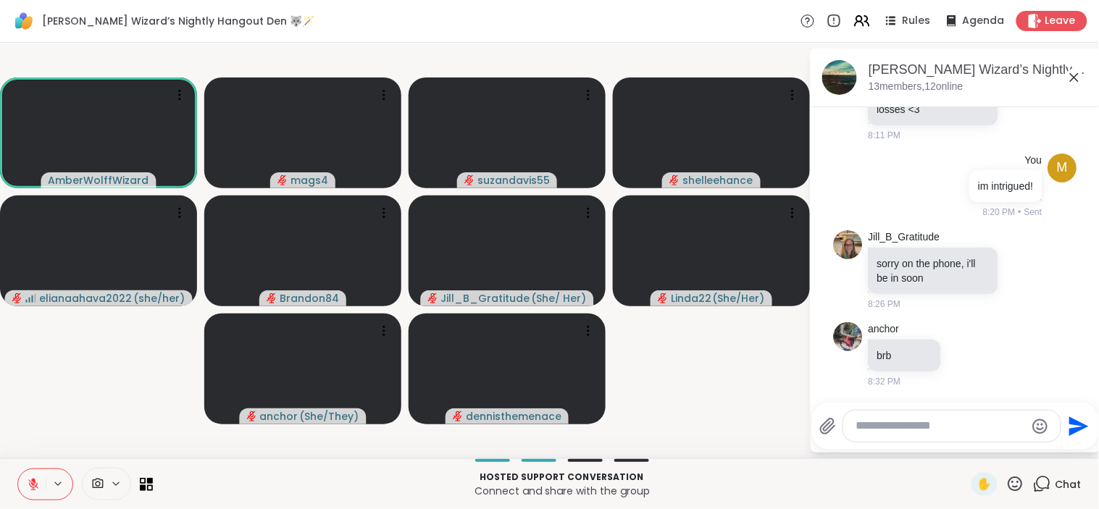
click at [34, 474] on button at bounding box center [32, 484] width 28 height 30
click at [30, 481] on icon at bounding box center [33, 484] width 13 height 13
click at [37, 481] on icon at bounding box center [33, 484] width 13 height 13
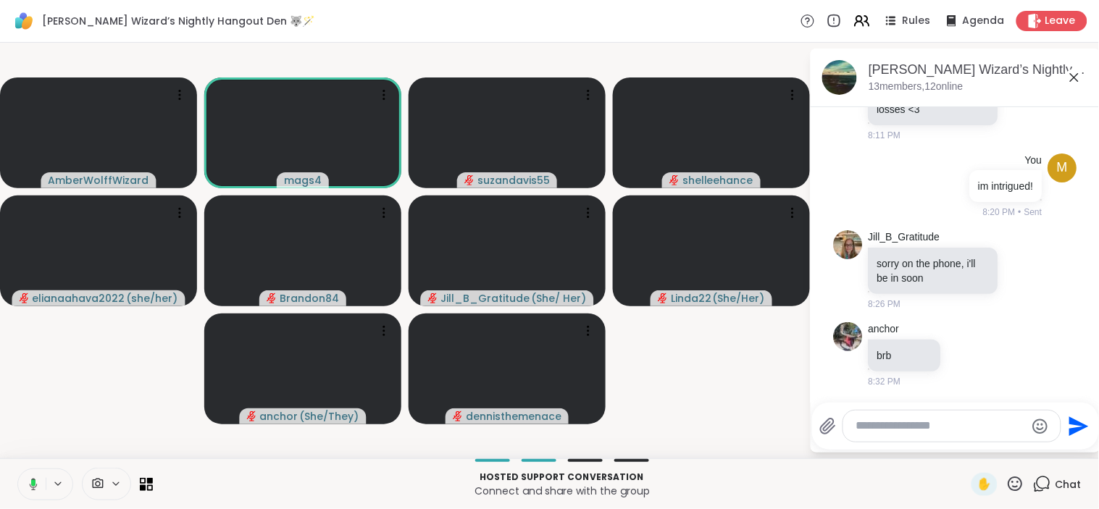
click at [36, 488] on icon at bounding box center [31, 484] width 13 height 13
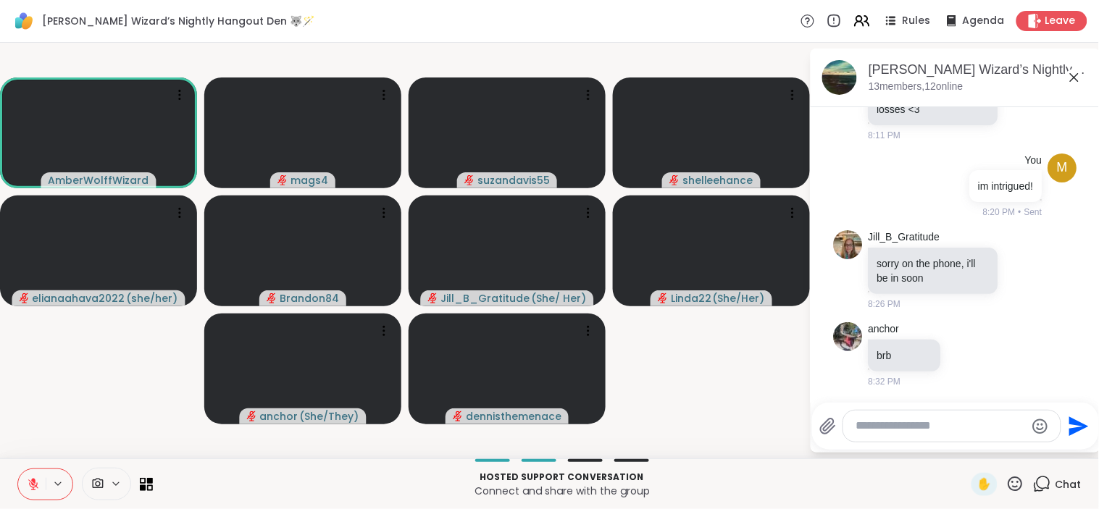
click at [30, 479] on icon at bounding box center [33, 484] width 13 height 13
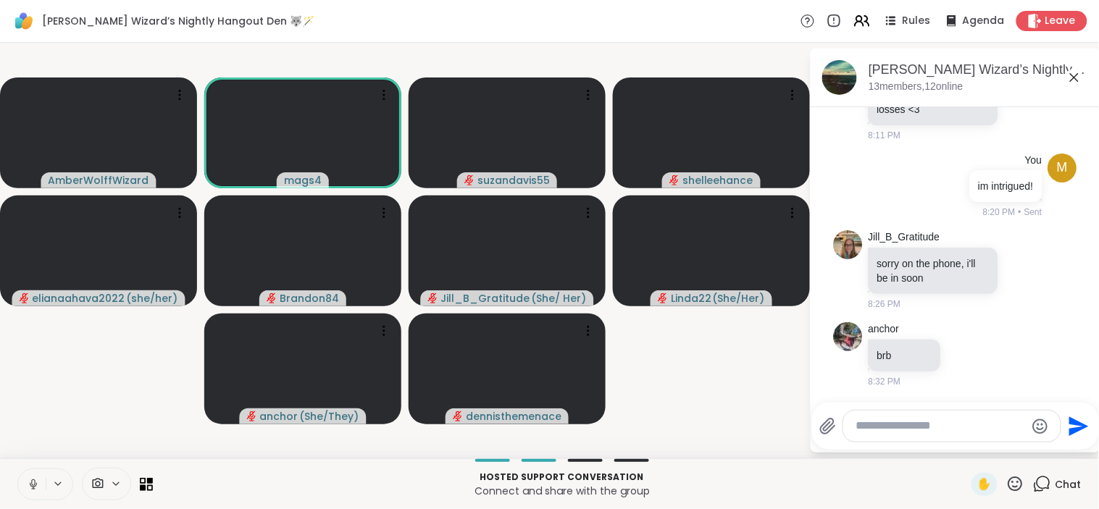
click at [38, 481] on icon at bounding box center [33, 484] width 13 height 13
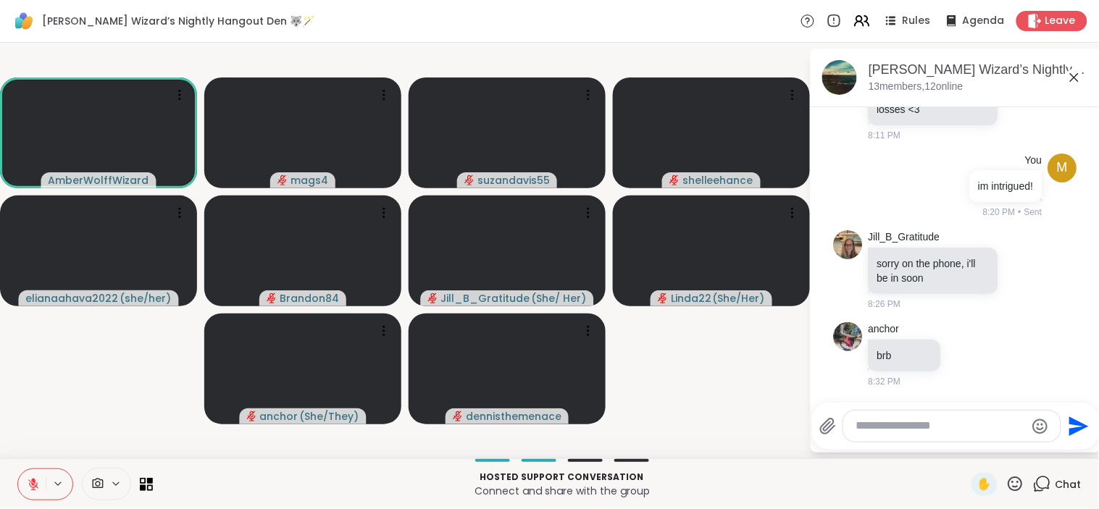
click at [35, 473] on button at bounding box center [32, 484] width 28 height 30
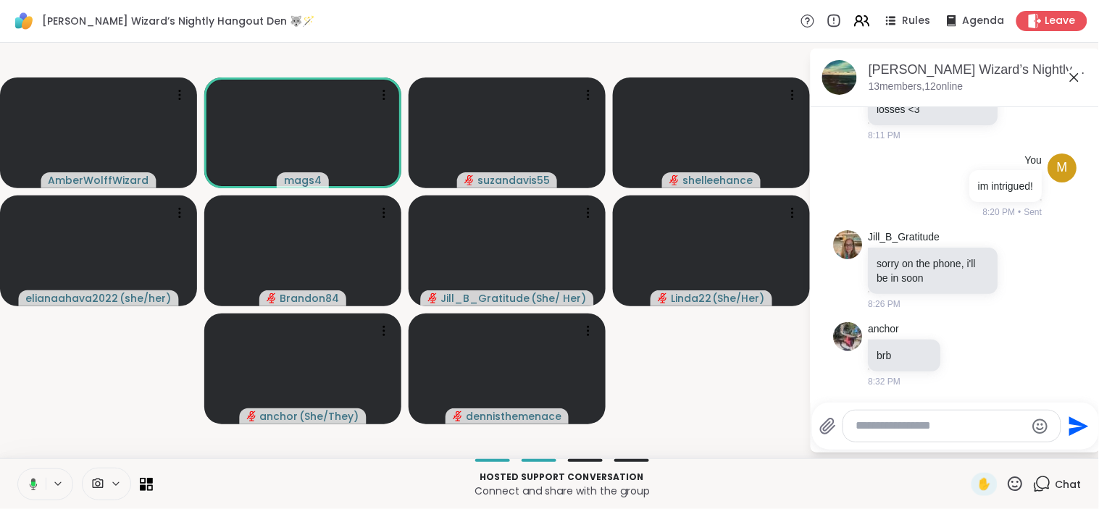
click at [30, 486] on icon at bounding box center [34, 484] width 8 height 12
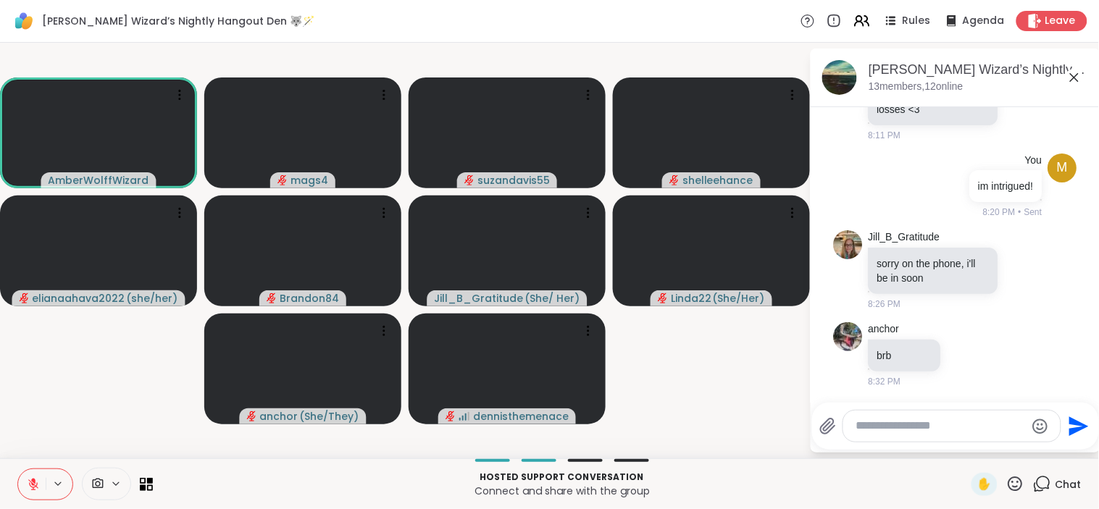
click at [35, 485] on icon at bounding box center [33, 484] width 13 height 13
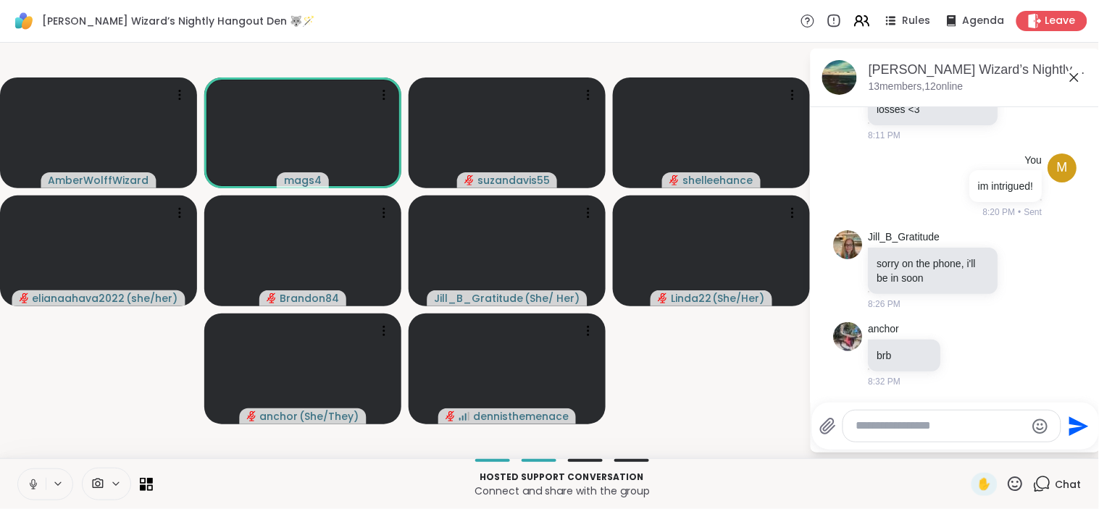
click at [31, 480] on icon at bounding box center [33, 484] width 13 height 13
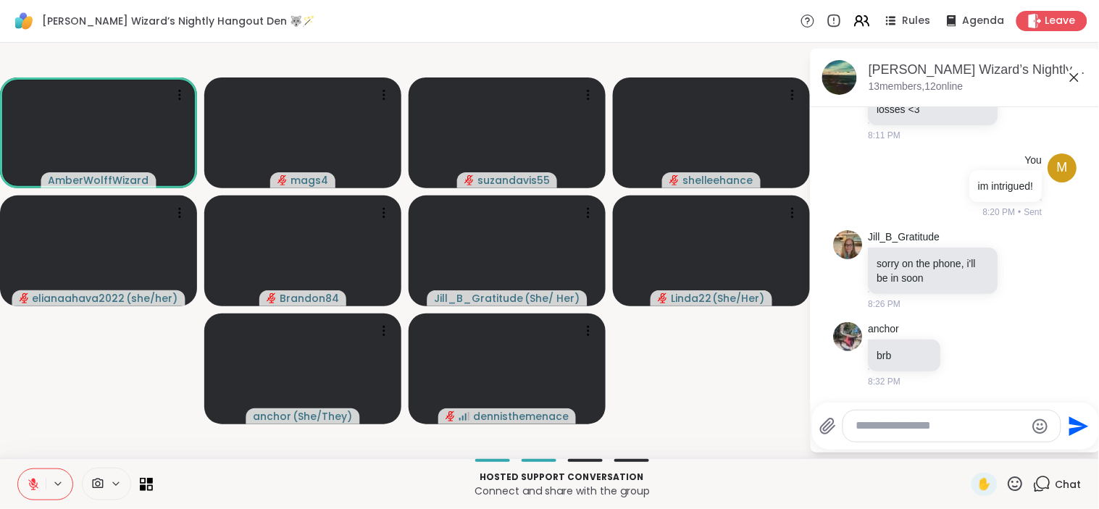
click at [31, 491] on button at bounding box center [32, 484] width 28 height 30
click at [30, 478] on icon at bounding box center [33, 484] width 13 height 13
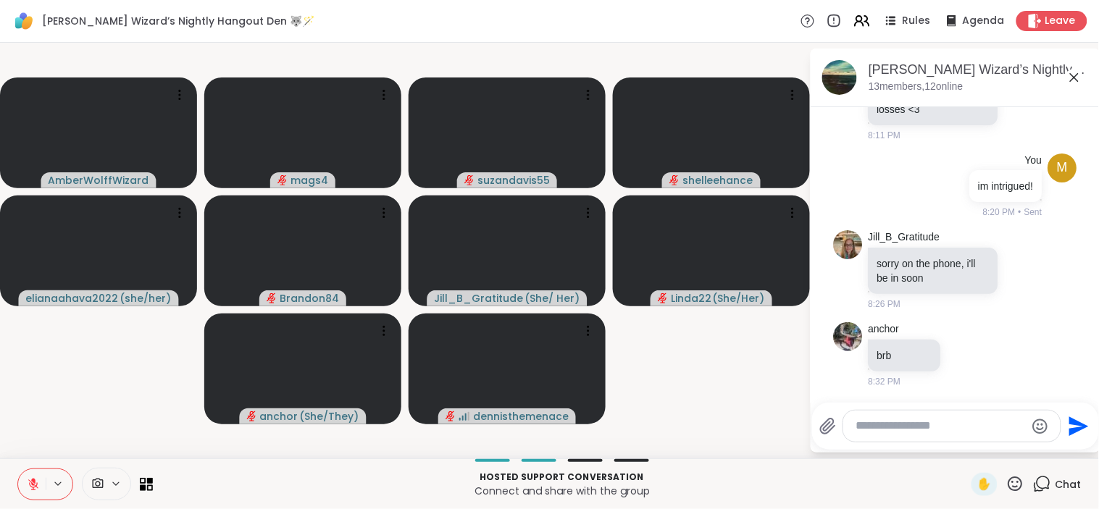
click at [29, 482] on icon at bounding box center [33, 484] width 13 height 13
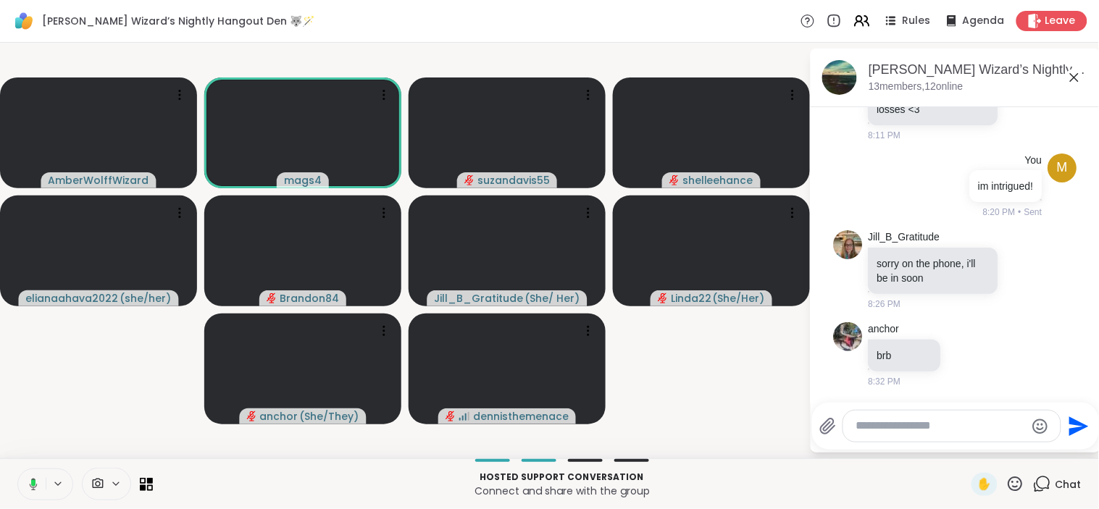
click at [32, 483] on rect at bounding box center [33, 483] width 4 height 7
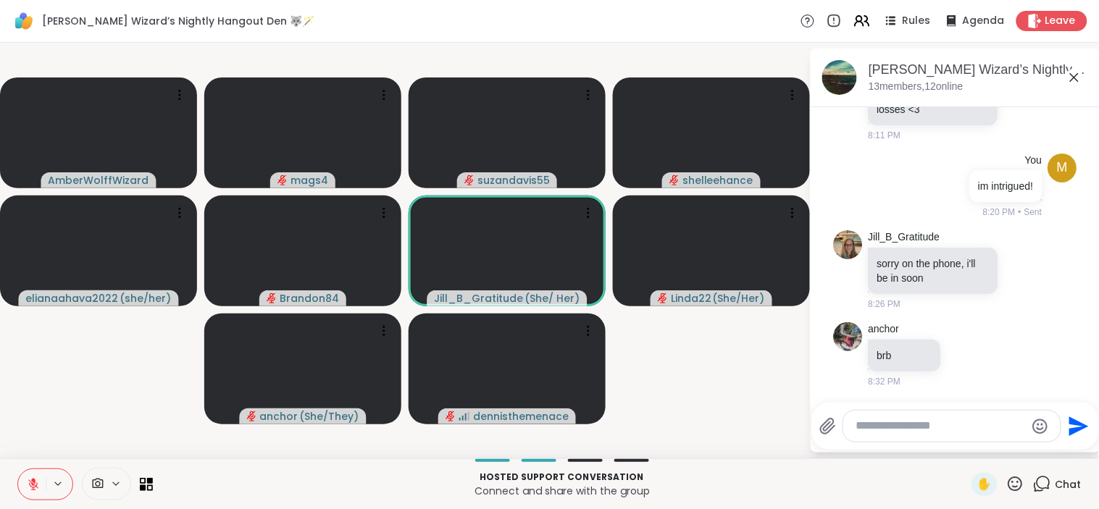
click at [32, 479] on icon at bounding box center [33, 481] width 4 height 6
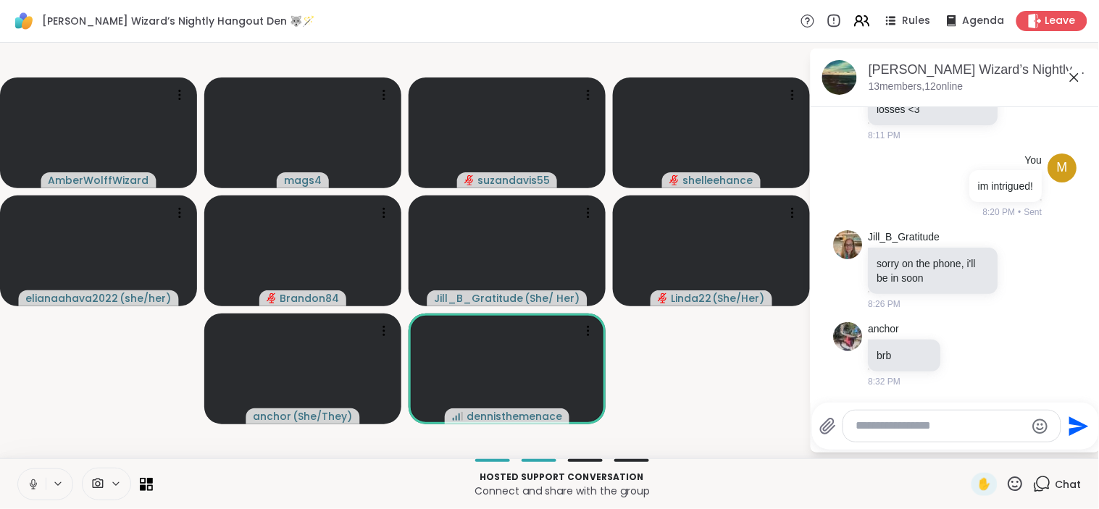
click at [31, 484] on icon at bounding box center [33, 484] width 13 height 13
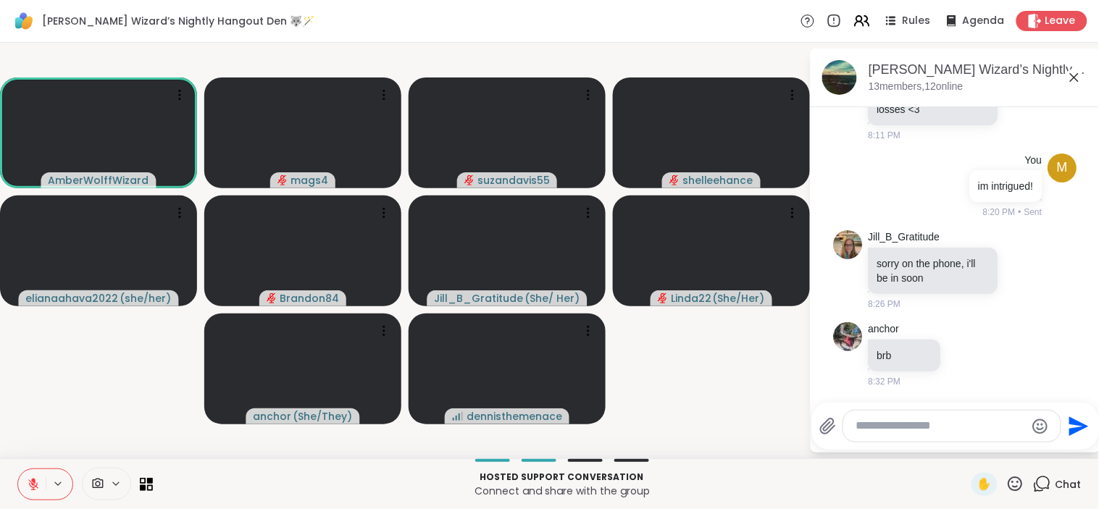
click at [33, 479] on icon at bounding box center [33, 481] width 4 height 6
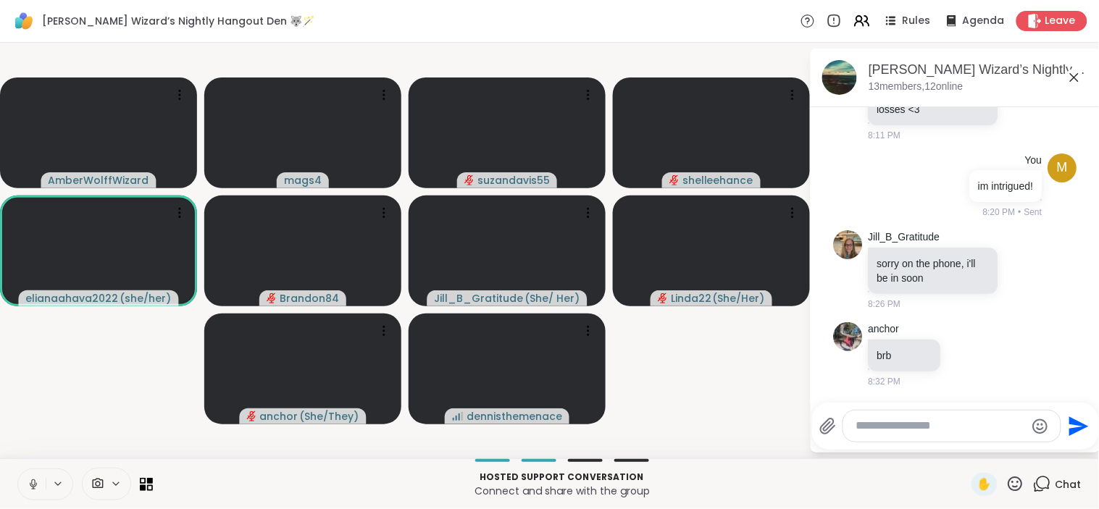
click at [33, 482] on icon at bounding box center [33, 484] width 13 height 13
click at [38, 474] on button at bounding box center [32, 484] width 28 height 30
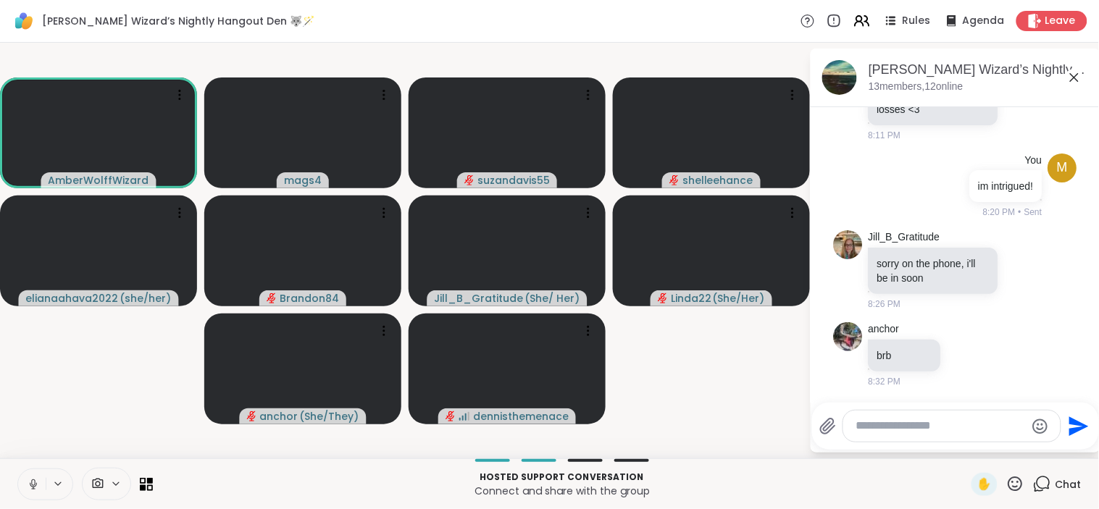
click at [33, 474] on button at bounding box center [32, 484] width 28 height 30
click at [38, 482] on icon at bounding box center [33, 484] width 13 height 13
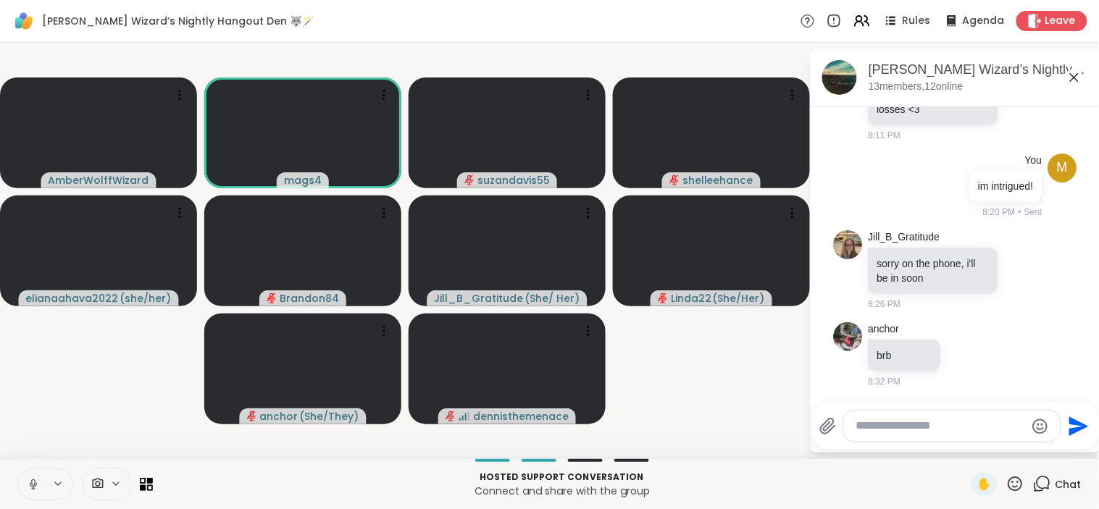
click at [32, 482] on icon at bounding box center [33, 482] width 4 height 7
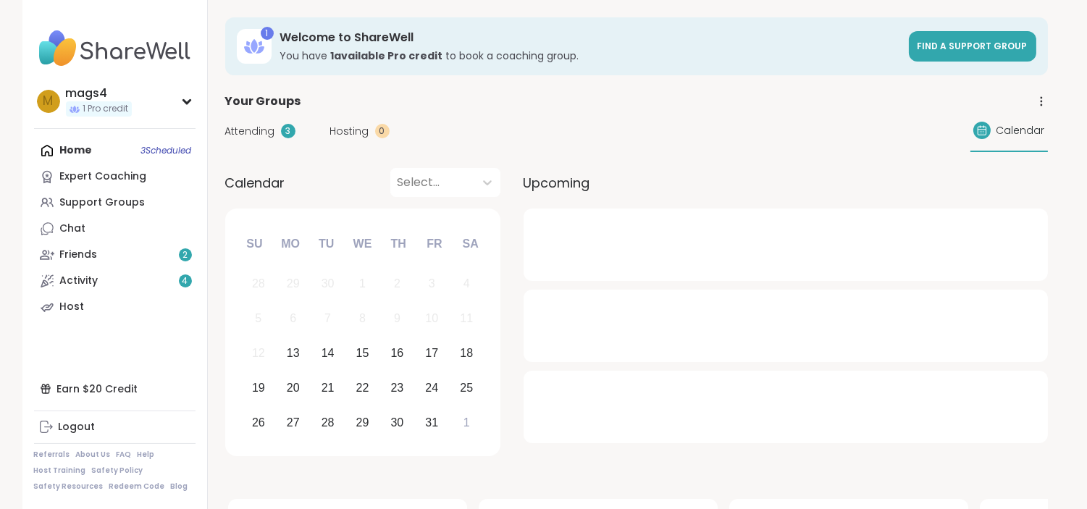
click at [306, 126] on div "Attending 3 Hosting 0" at bounding box center [307, 131] width 164 height 15
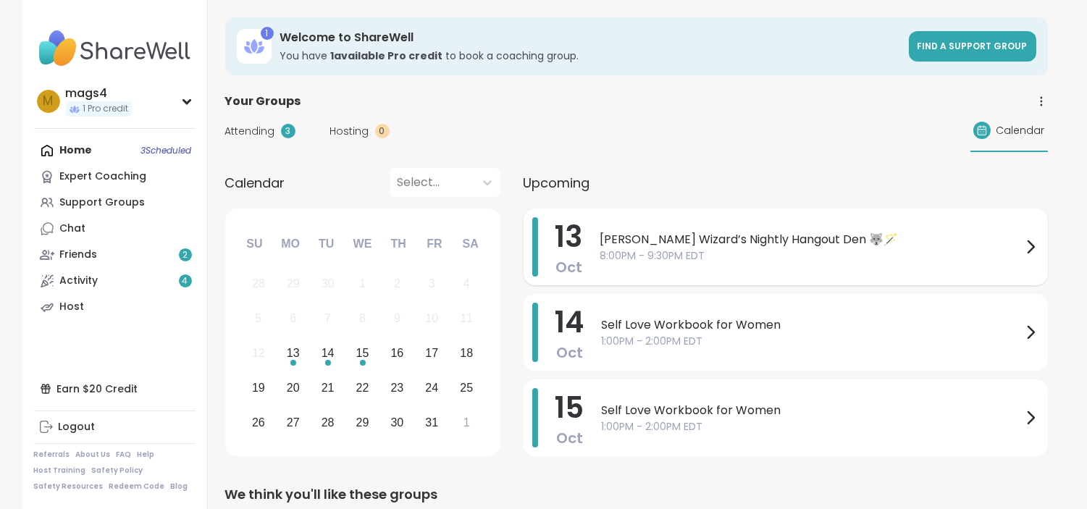
click at [713, 243] on span "[PERSON_NAME] Wizard’s Nightly Hangout Den 🐺🪄" at bounding box center [811, 239] width 422 height 17
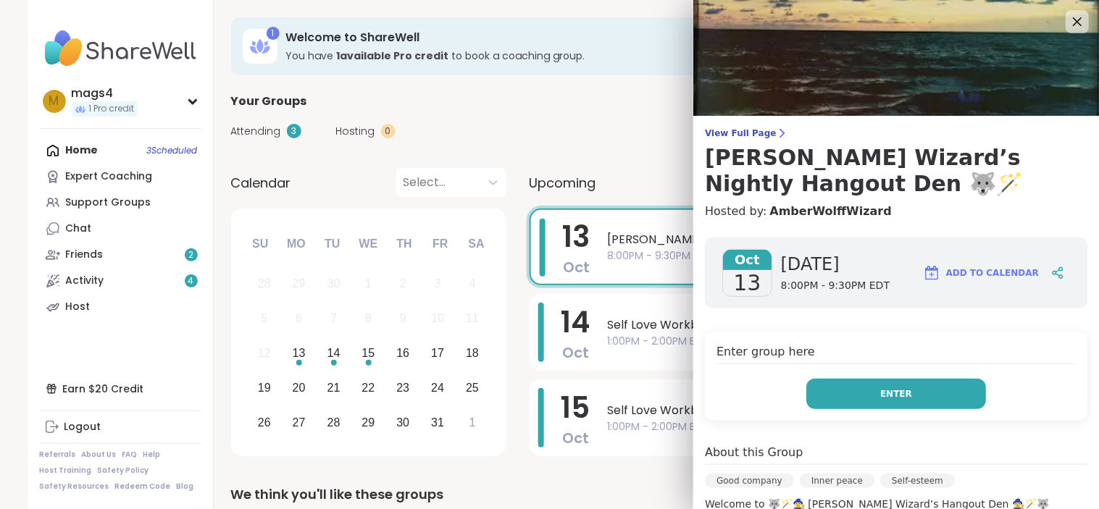
click at [871, 380] on button "Enter" at bounding box center [896, 394] width 180 height 30
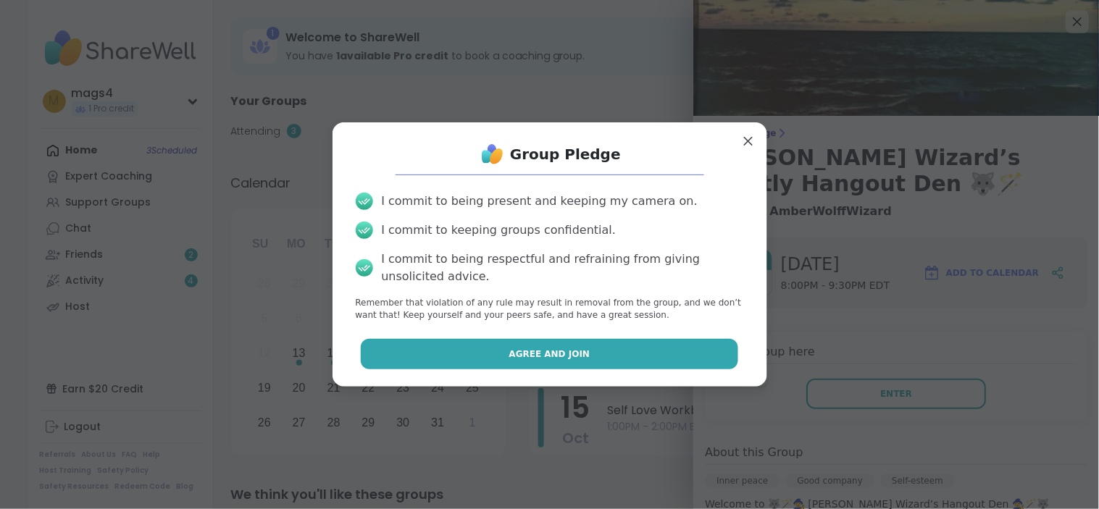
click at [498, 360] on button "Agree and Join" at bounding box center [549, 354] width 377 height 30
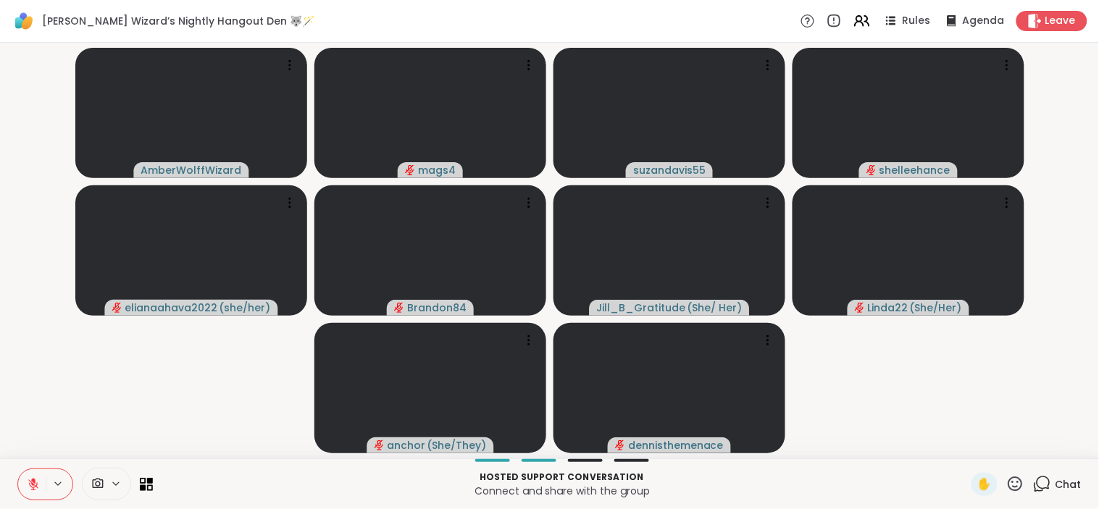
click at [1034, 362] on video-player-container "AmberWolffWizard mags4 suzandavis55 shelleehance elianaahava2022 ( she/her ) Br…" at bounding box center [549, 251] width 1081 height 404
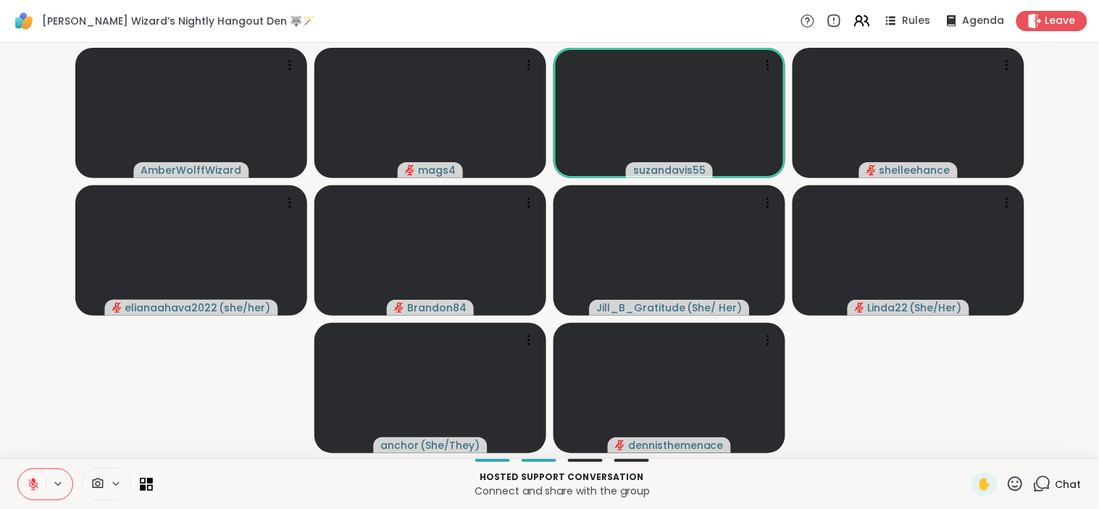
click at [1006, 486] on icon at bounding box center [1015, 484] width 18 height 18
click at [1061, 450] on span "🎉" at bounding box center [1068, 445] width 14 height 17
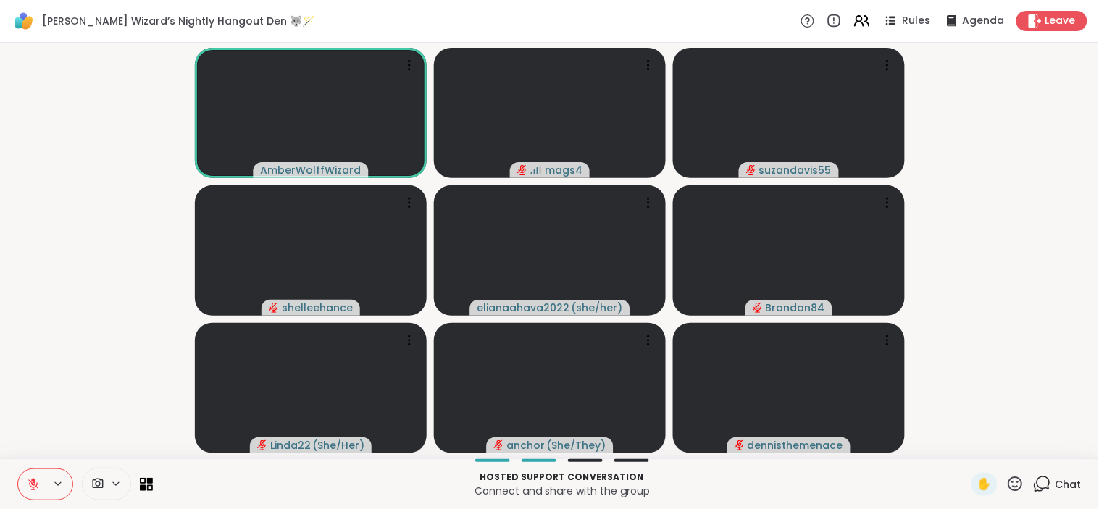
click at [33, 478] on icon at bounding box center [33, 484] width 13 height 13
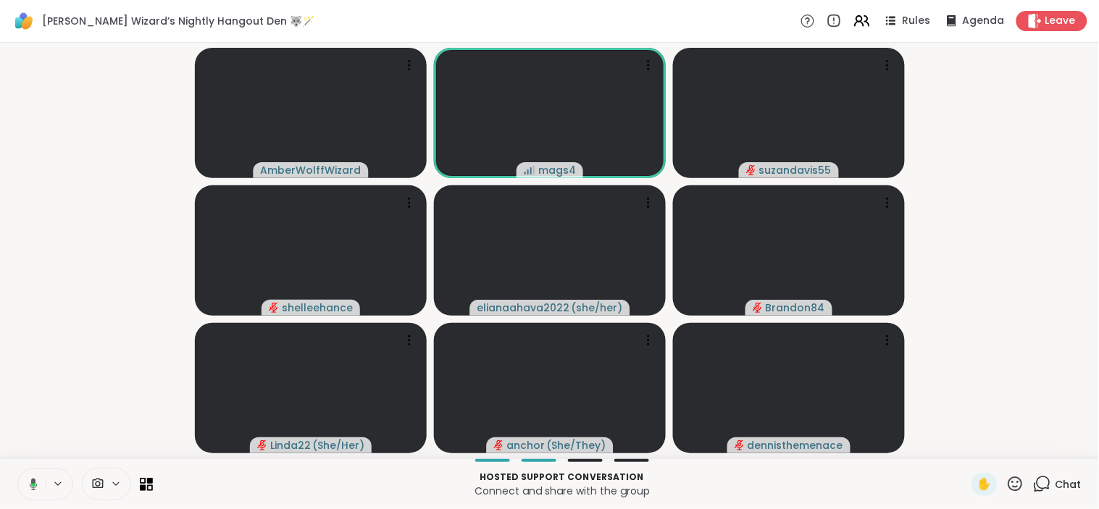
click at [32, 491] on button at bounding box center [31, 484] width 30 height 30
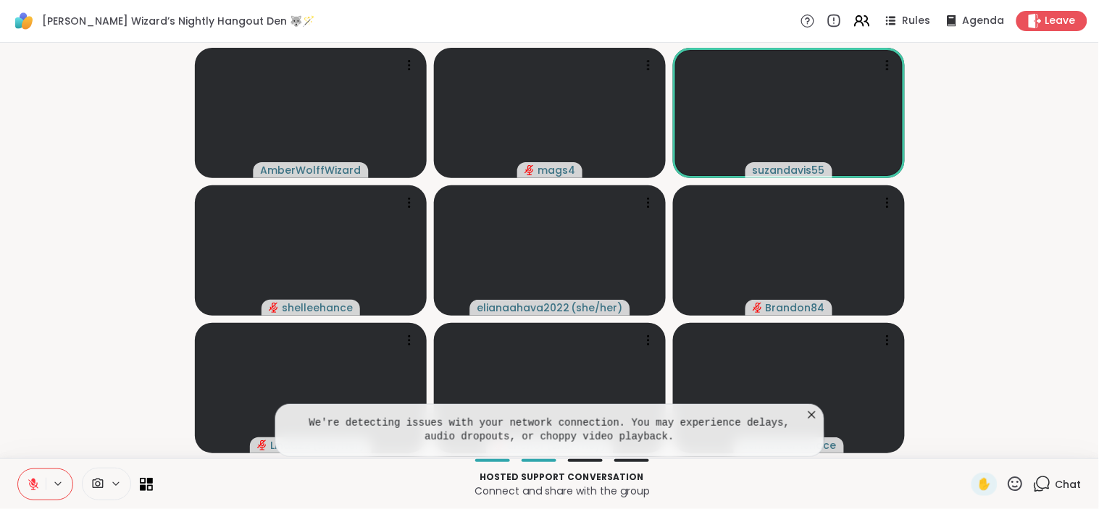
click at [31, 482] on icon at bounding box center [33, 484] width 10 height 10
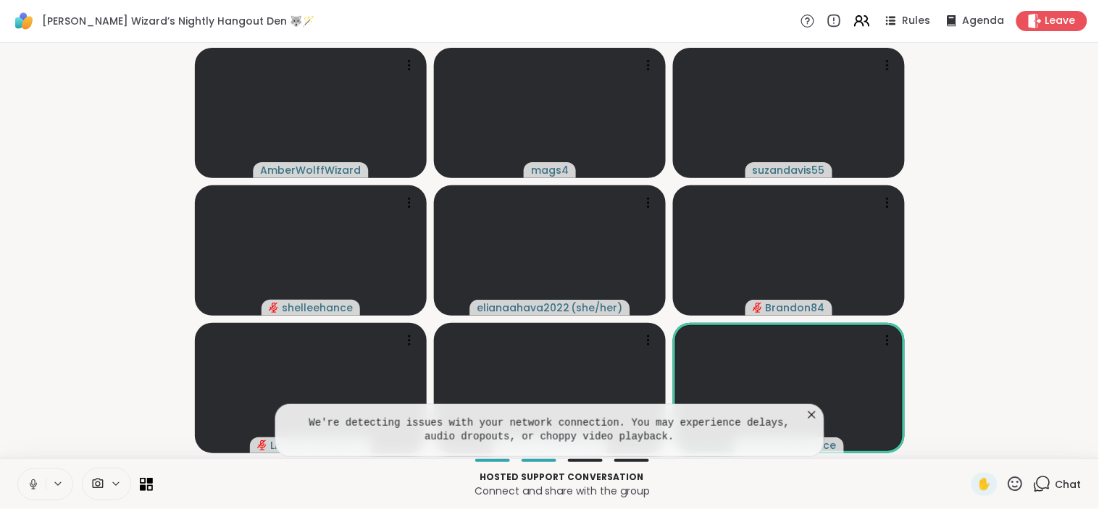
click at [29, 489] on icon at bounding box center [33, 484] width 13 height 13
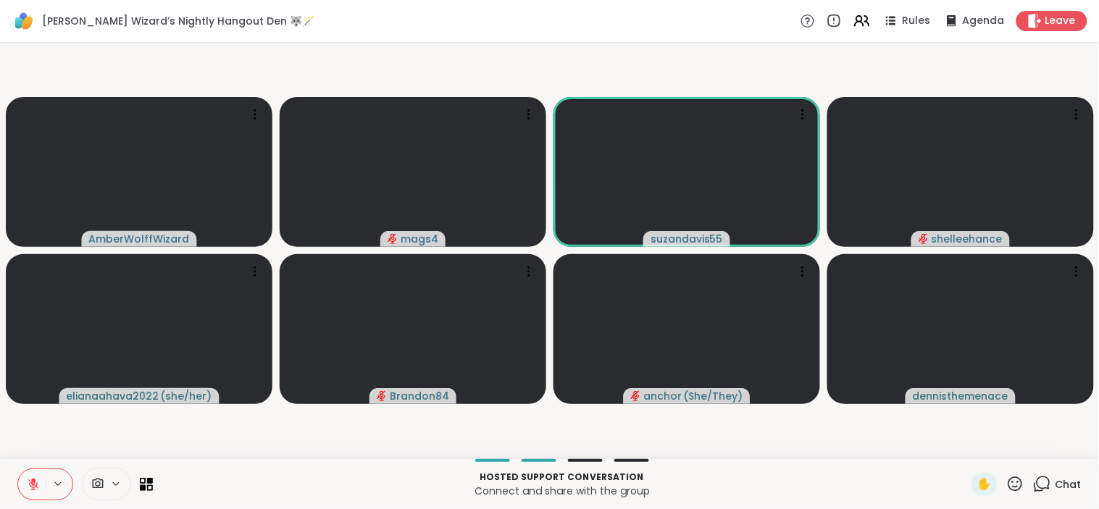
click at [30, 478] on icon at bounding box center [33, 484] width 13 height 13
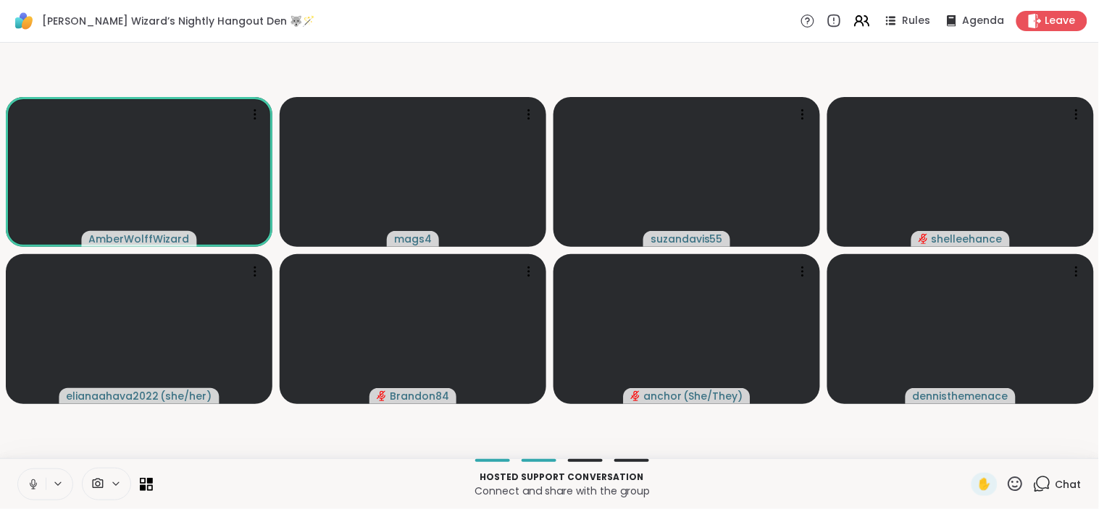
click at [30, 479] on icon at bounding box center [33, 484] width 13 height 13
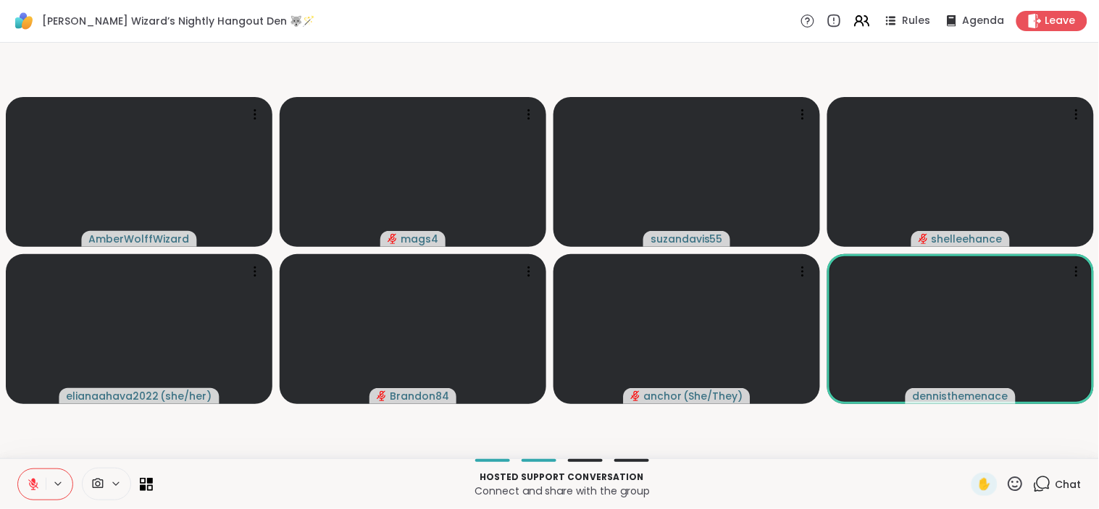
click at [60, 442] on video-player-container "AmberWolffWizard mags4 suzandavis55 shelleehance elianaahava2022 ( she/her ) Br…" at bounding box center [549, 251] width 1081 height 404
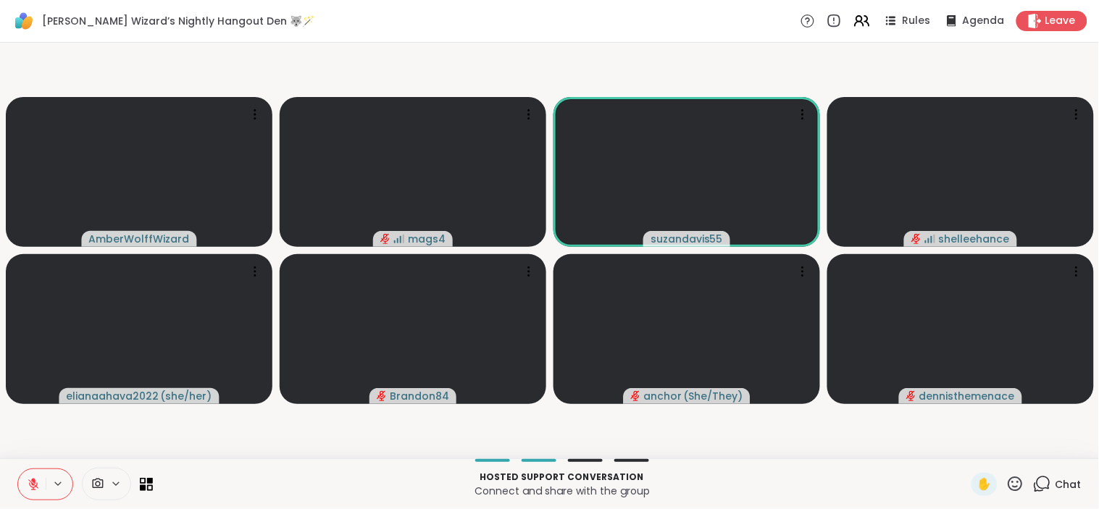
click at [1006, 490] on icon at bounding box center [1015, 484] width 18 height 18
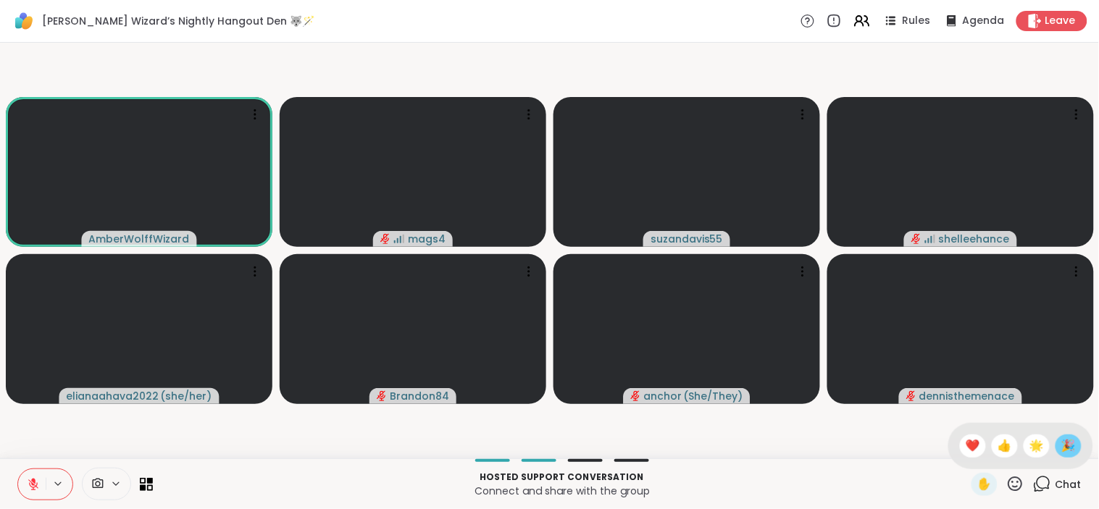
click at [1062, 448] on span "🎉" at bounding box center [1068, 445] width 14 height 17
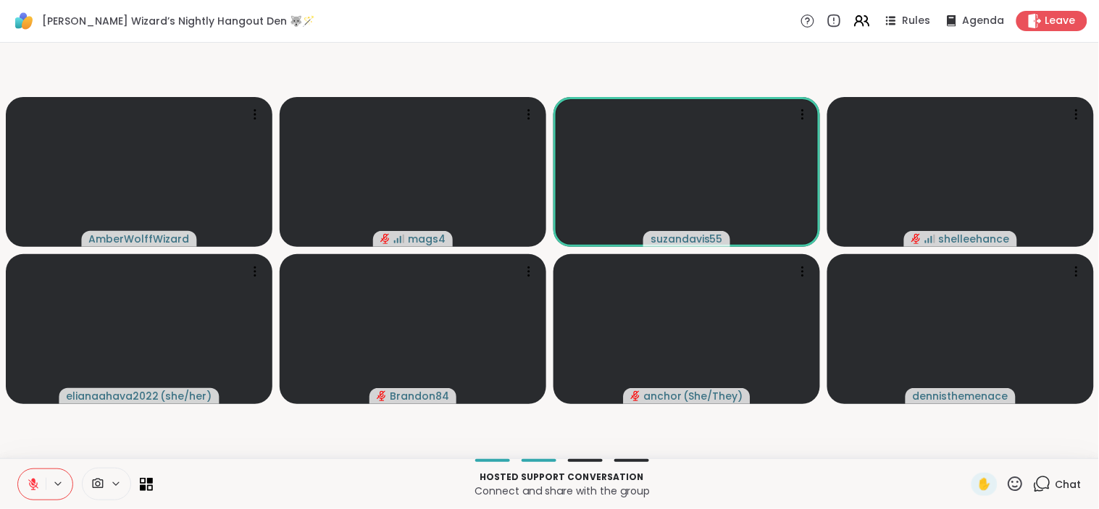
click at [1006, 485] on icon at bounding box center [1015, 484] width 18 height 18
click at [1061, 443] on span "🎉" at bounding box center [1068, 445] width 14 height 17
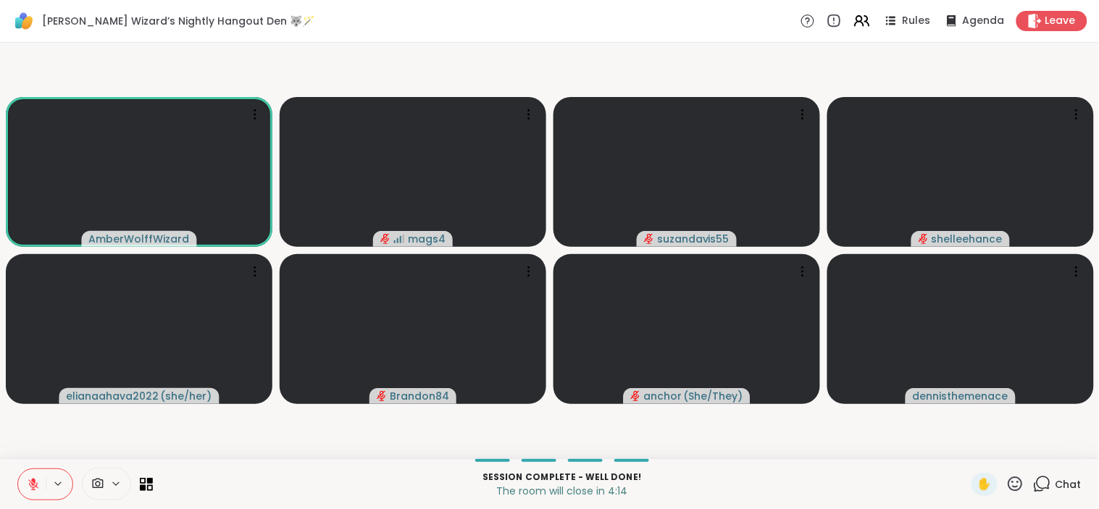
click at [1006, 491] on icon at bounding box center [1015, 484] width 18 height 18
click at [1061, 446] on span "🎉" at bounding box center [1068, 445] width 14 height 17
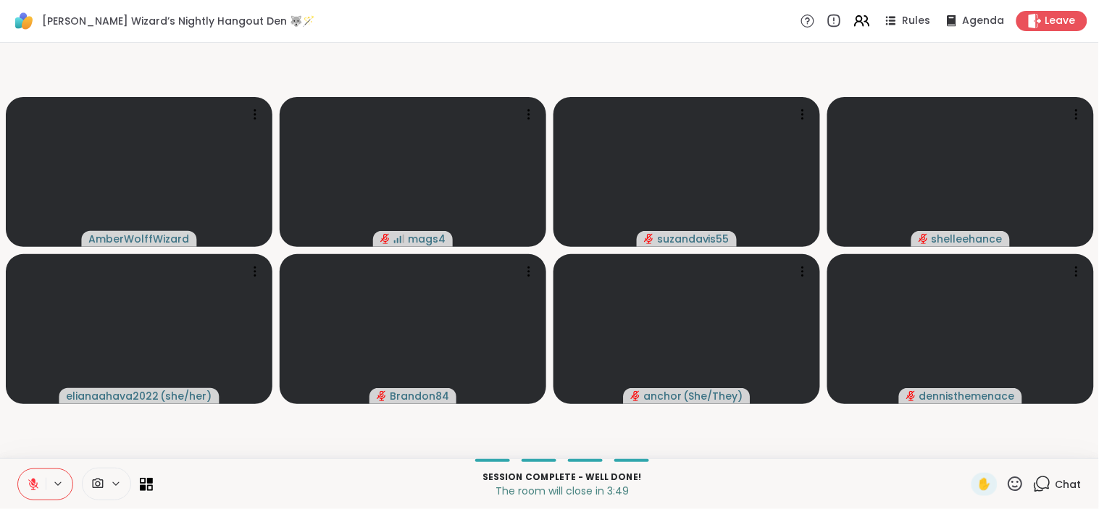
click at [1007, 480] on icon at bounding box center [1015, 484] width 18 height 18
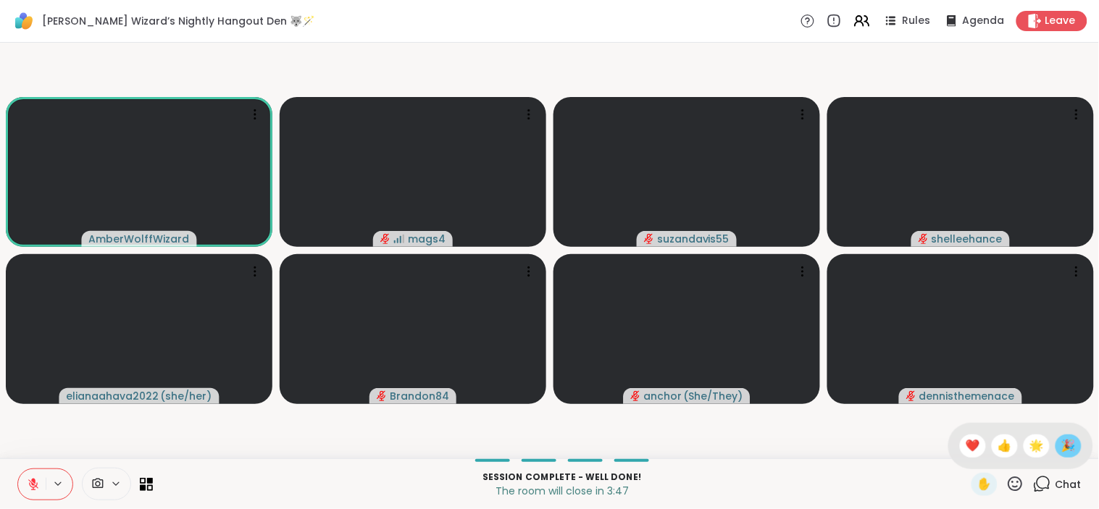
click at [1061, 445] on span "🎉" at bounding box center [1068, 445] width 14 height 17
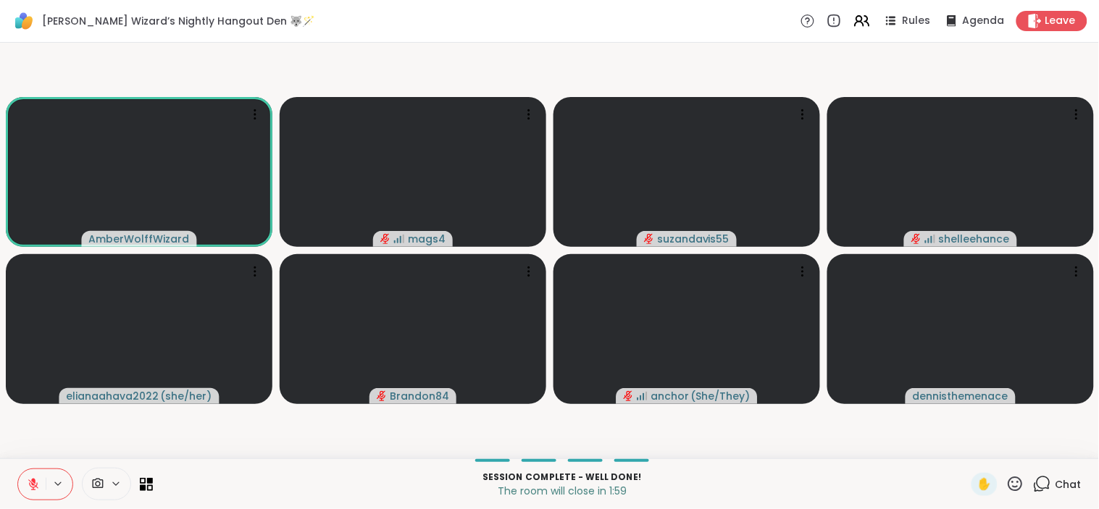
click at [1006, 481] on icon at bounding box center [1015, 484] width 18 height 18
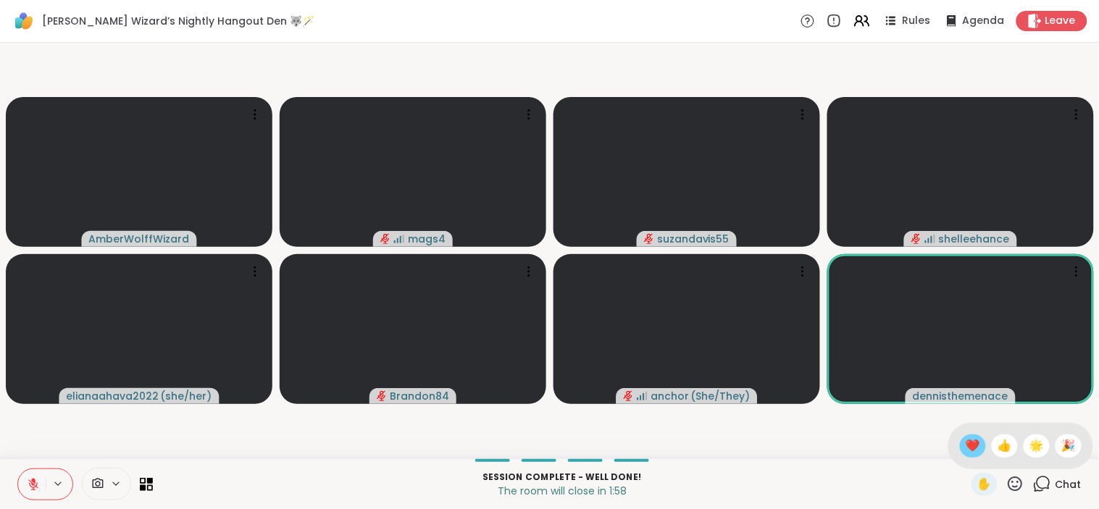
click at [965, 445] on span "❤️" at bounding box center [972, 445] width 14 height 17
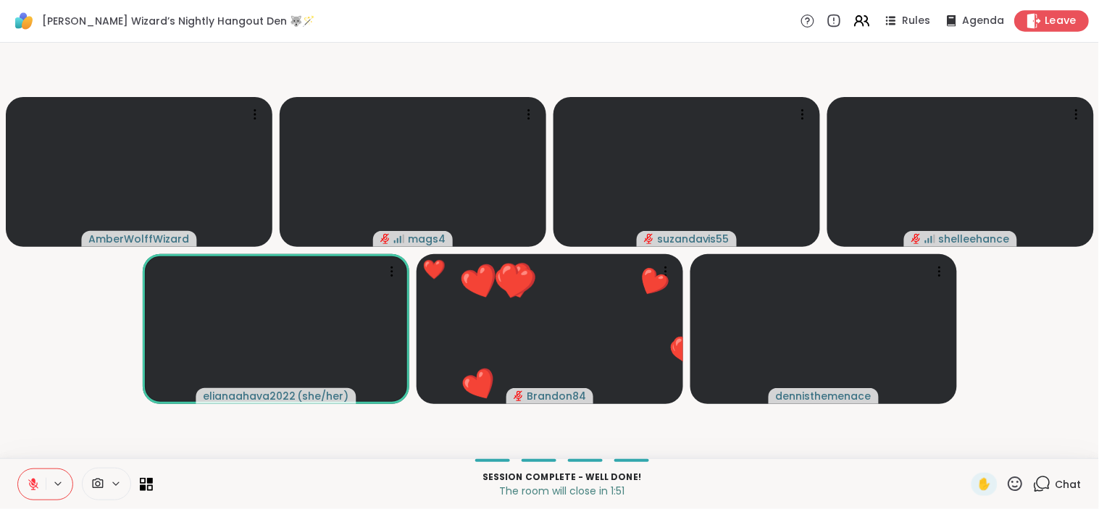
click at [1027, 23] on icon at bounding box center [1033, 20] width 15 height 15
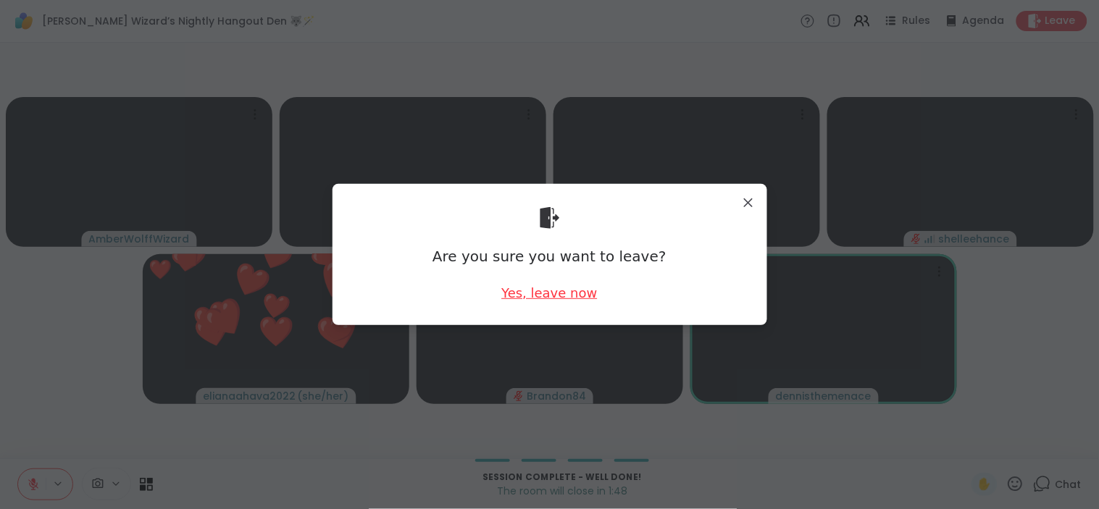
click at [523, 295] on div "Yes, leave now" at bounding box center [549, 293] width 96 height 18
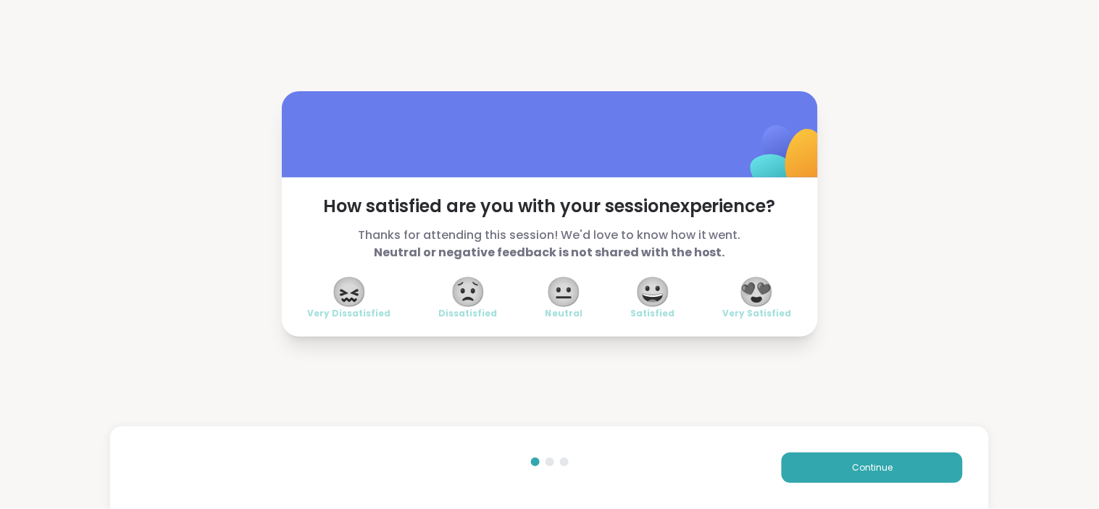
click at [745, 85] on div "How satisfied are you with your session experience? Thanks for attending this s…" at bounding box center [549, 214] width 1099 height 428
click at [760, 291] on span "😍" at bounding box center [757, 292] width 36 height 26
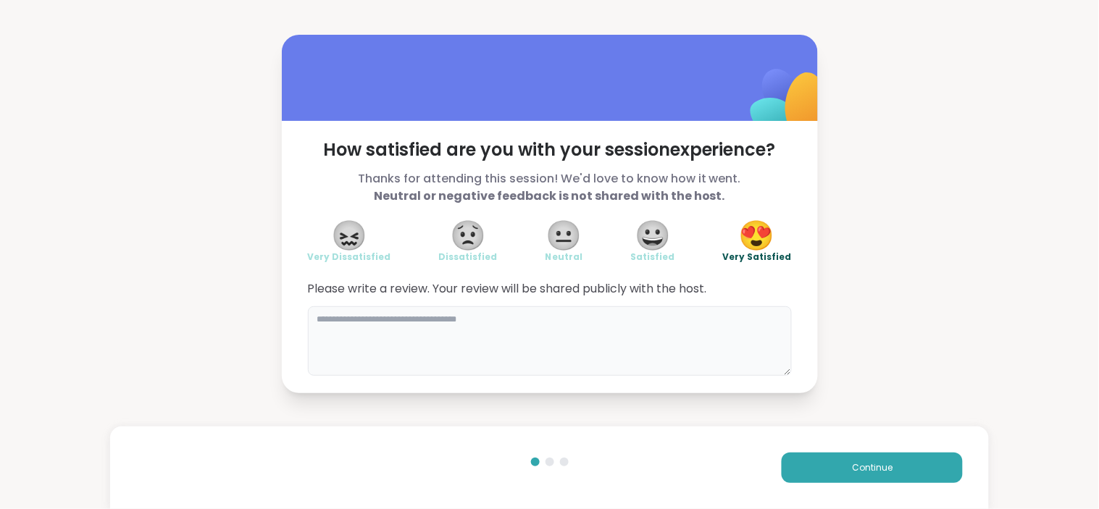
click at [682, 322] on textarea at bounding box center [550, 341] width 484 height 70
type textarea "**********"
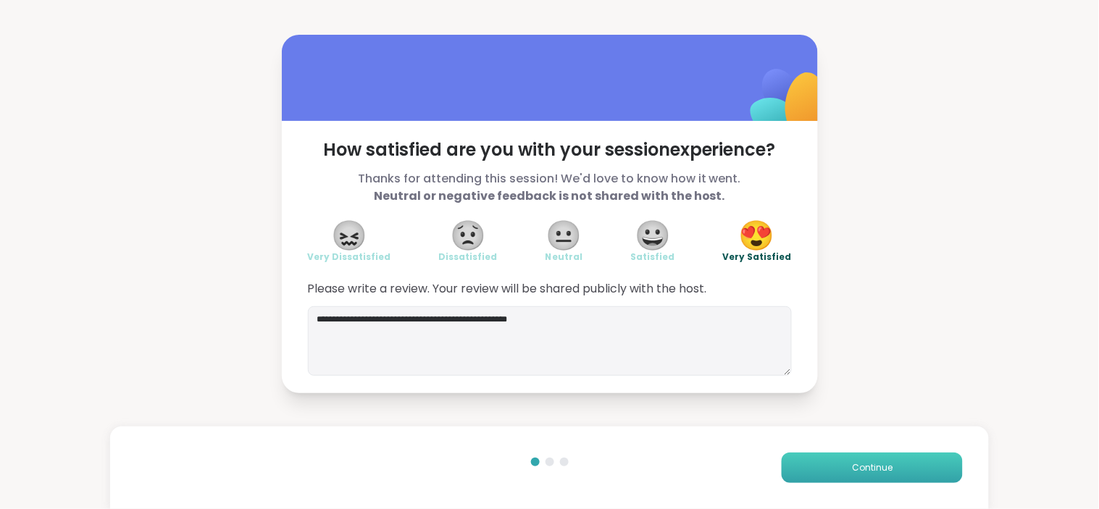
click at [852, 468] on span "Continue" at bounding box center [872, 467] width 41 height 13
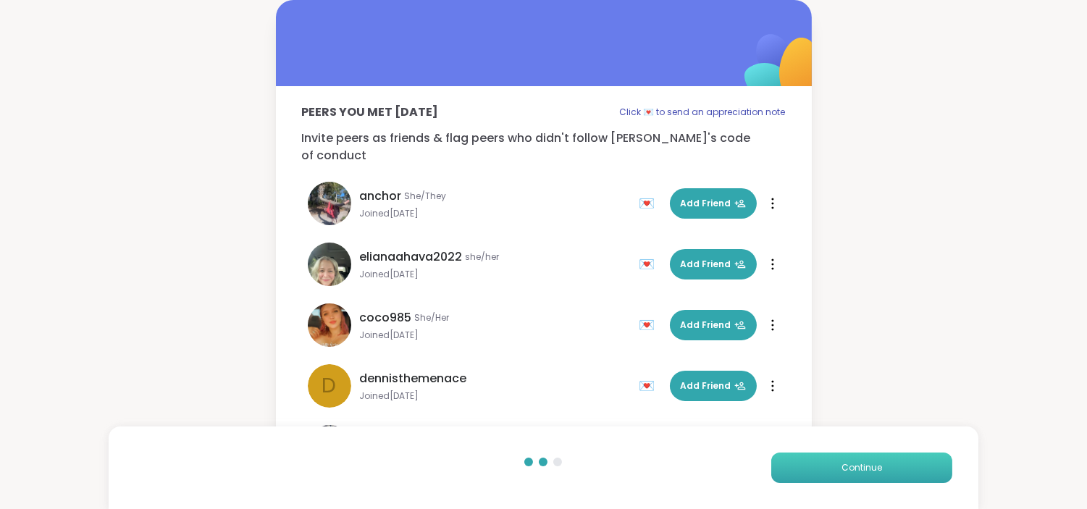
click at [873, 464] on span "Continue" at bounding box center [862, 467] width 41 height 13
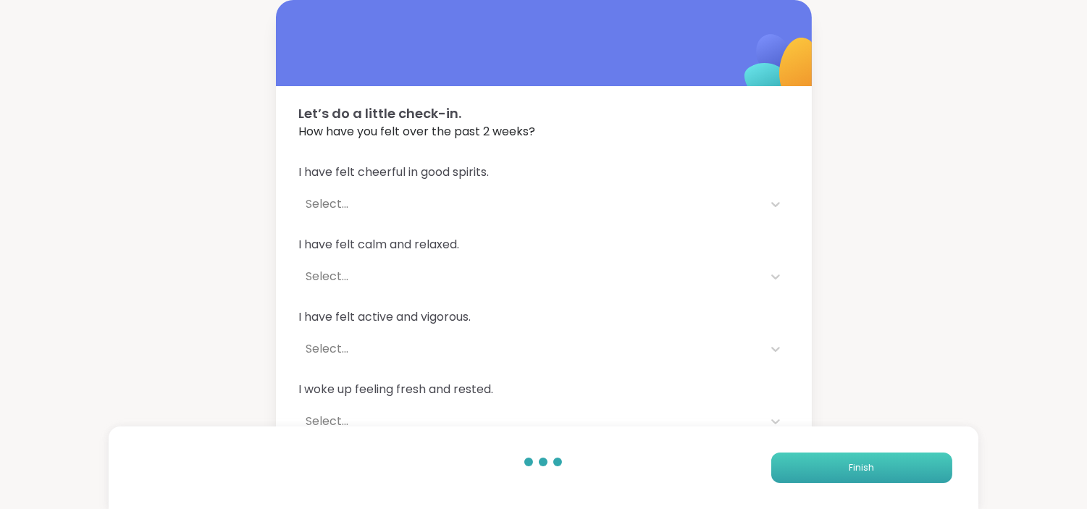
click at [866, 465] on span "Finish" at bounding box center [861, 467] width 25 height 13
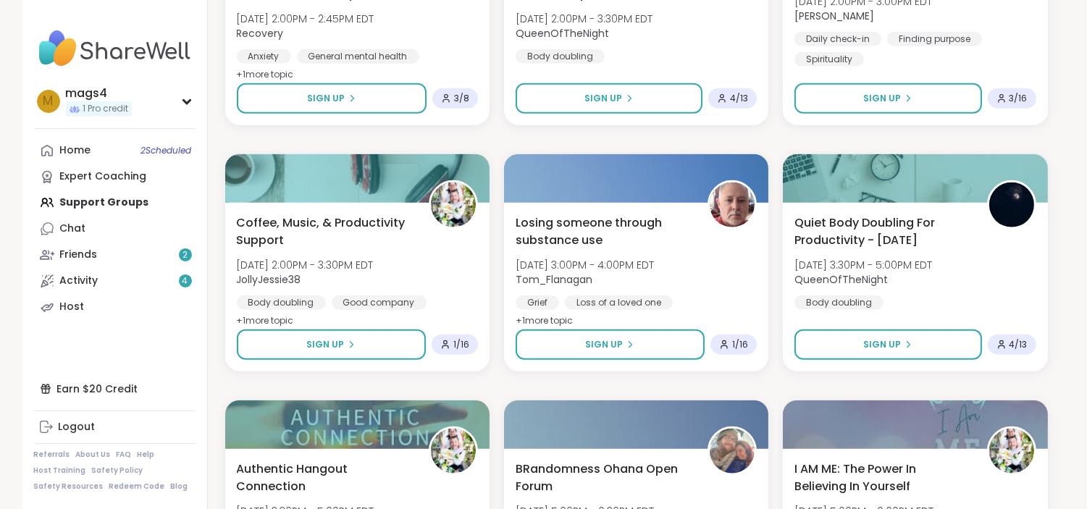
scroll to position [2571, 0]
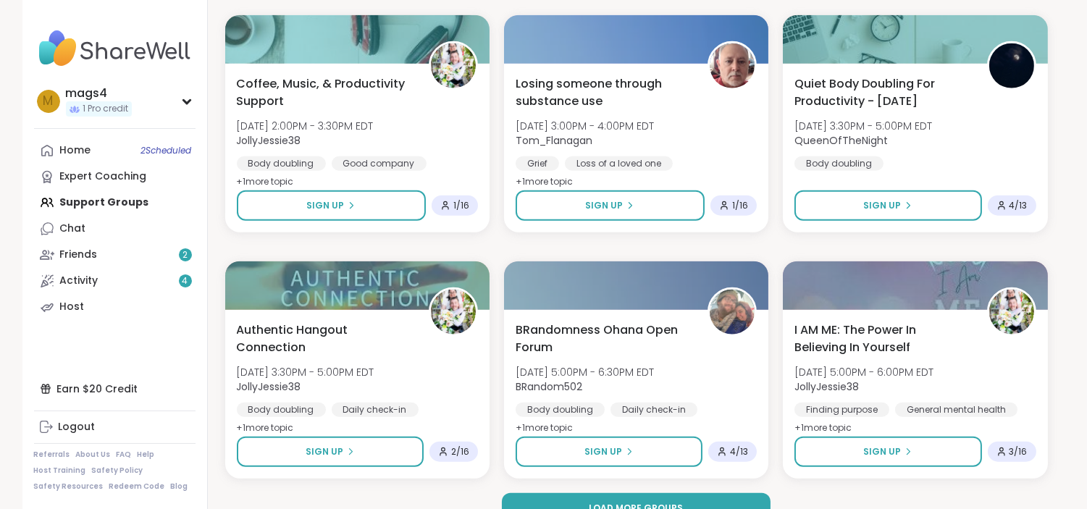
scroll to position [2736, 0]
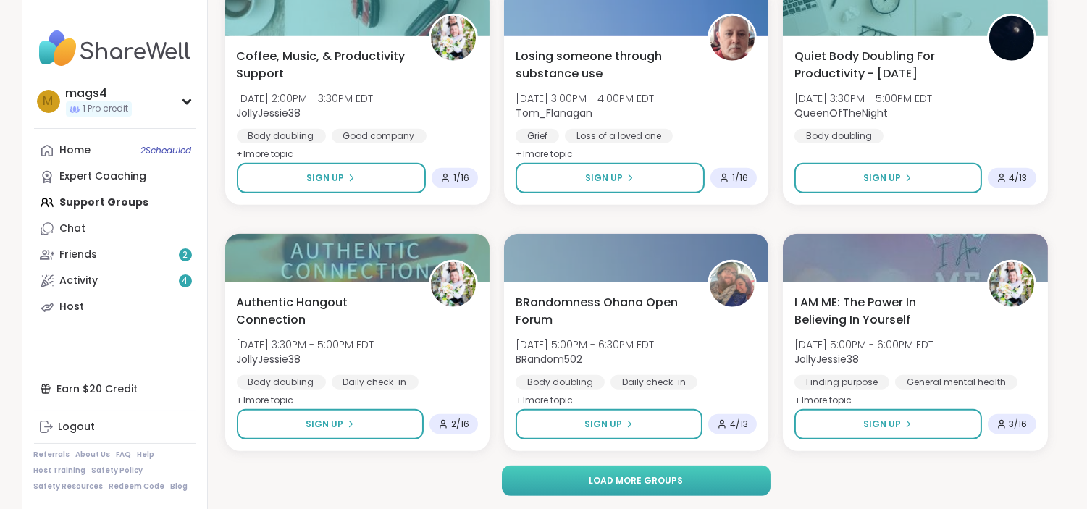
click at [652, 487] on button "Load more groups" at bounding box center [636, 481] width 269 height 30
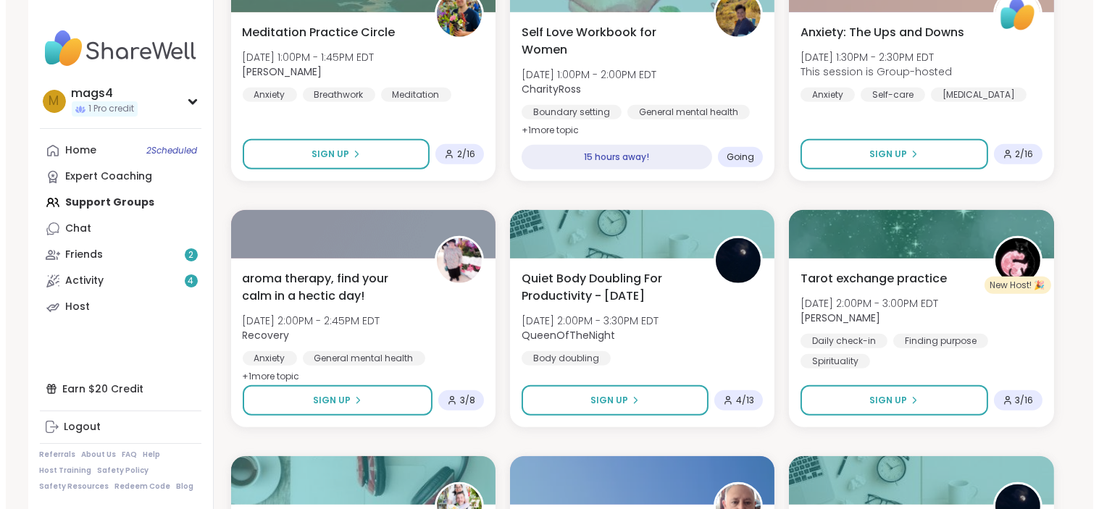
scroll to position [2265, 0]
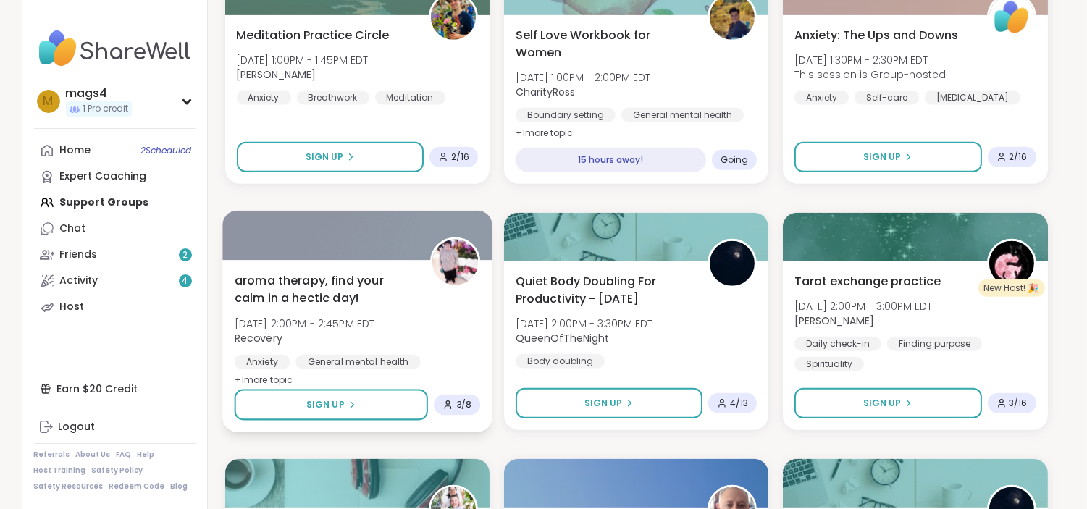
click at [416, 302] on div "aroma therapy, find your calm in a hectic day! Tue, Oct 14 | 2:00PM - 2:45PM ED…" at bounding box center [357, 331] width 246 height 118
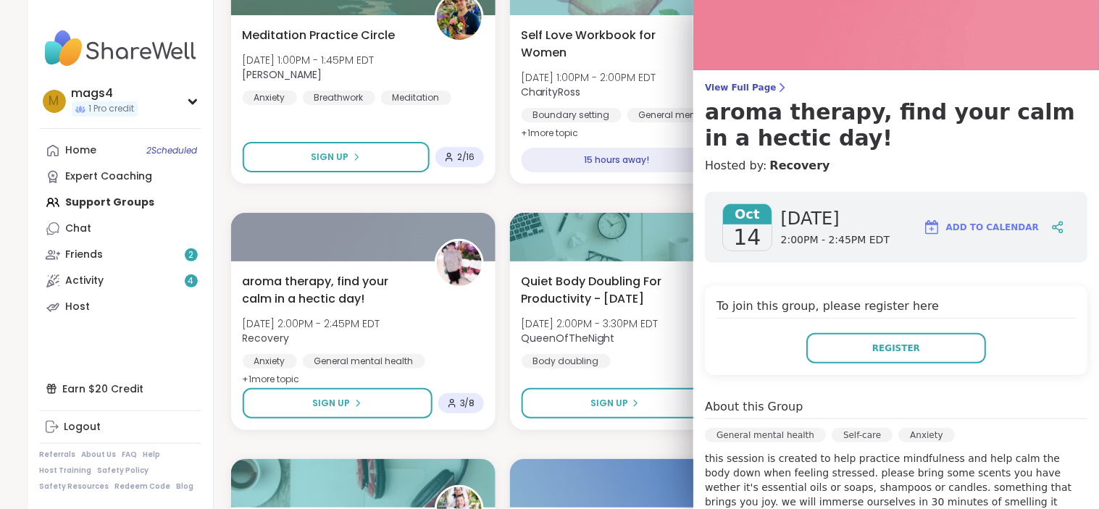
scroll to position [0, 0]
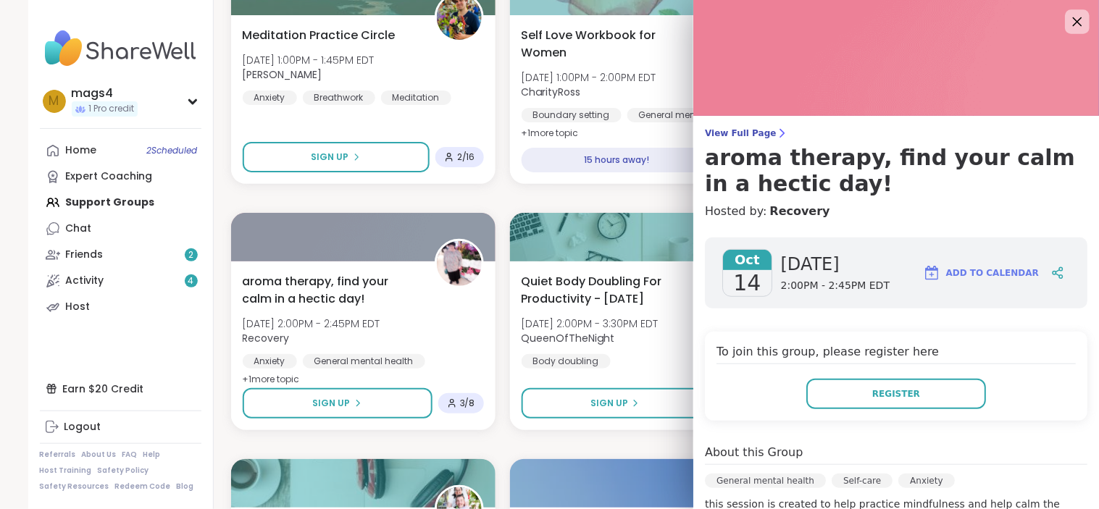
click at [1068, 22] on icon at bounding box center [1077, 21] width 18 height 18
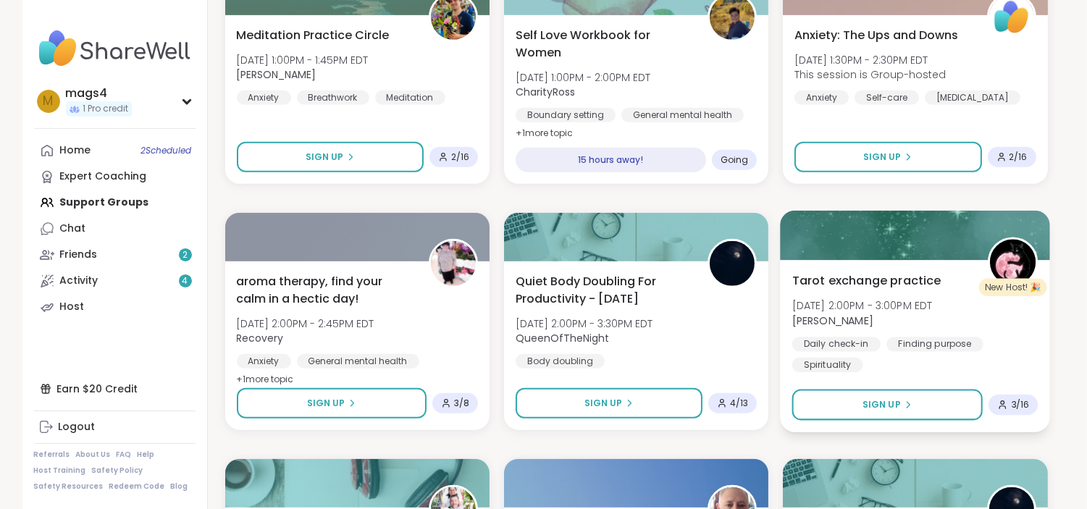
click at [882, 308] on span "Tue, Oct 14 | 2:00PM - 3:00PM EDT" at bounding box center [862, 305] width 141 height 14
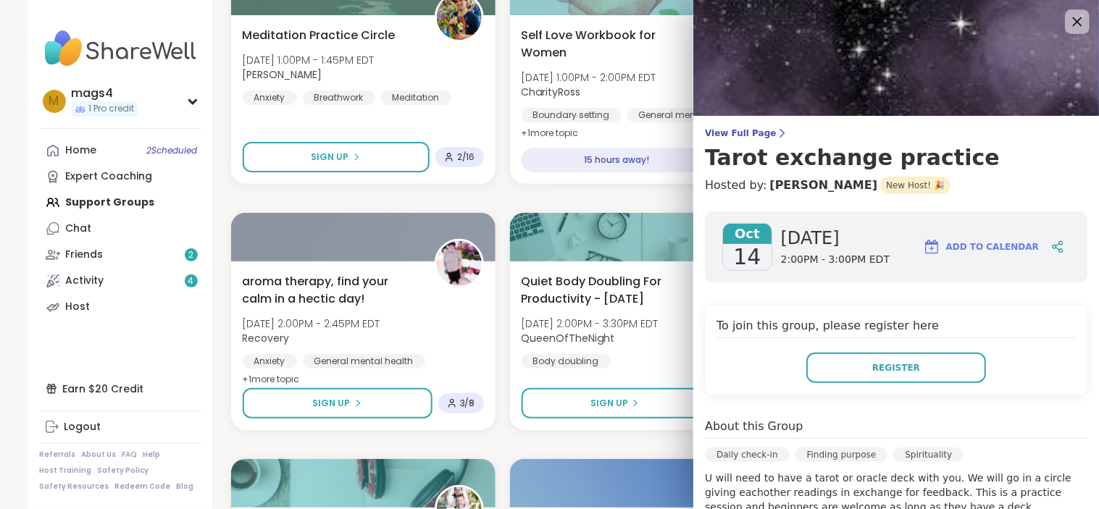
click at [1068, 27] on icon at bounding box center [1077, 21] width 18 height 18
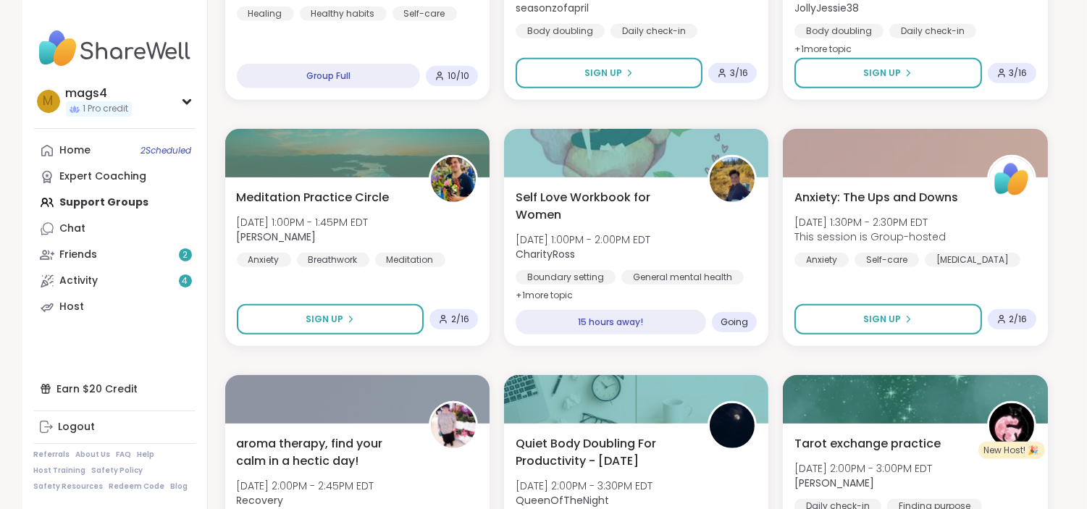
scroll to position [2101, 0]
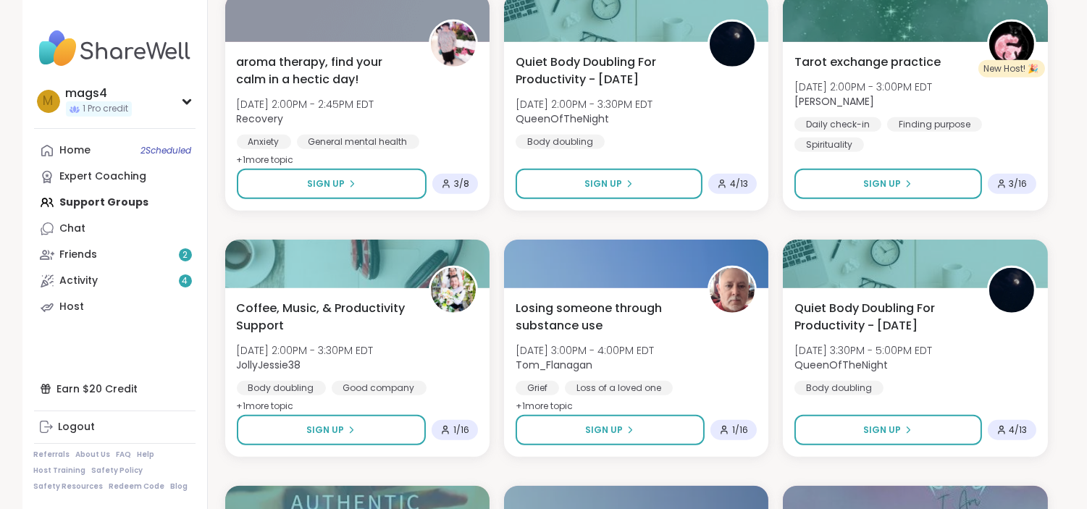
scroll to position [2485, 0]
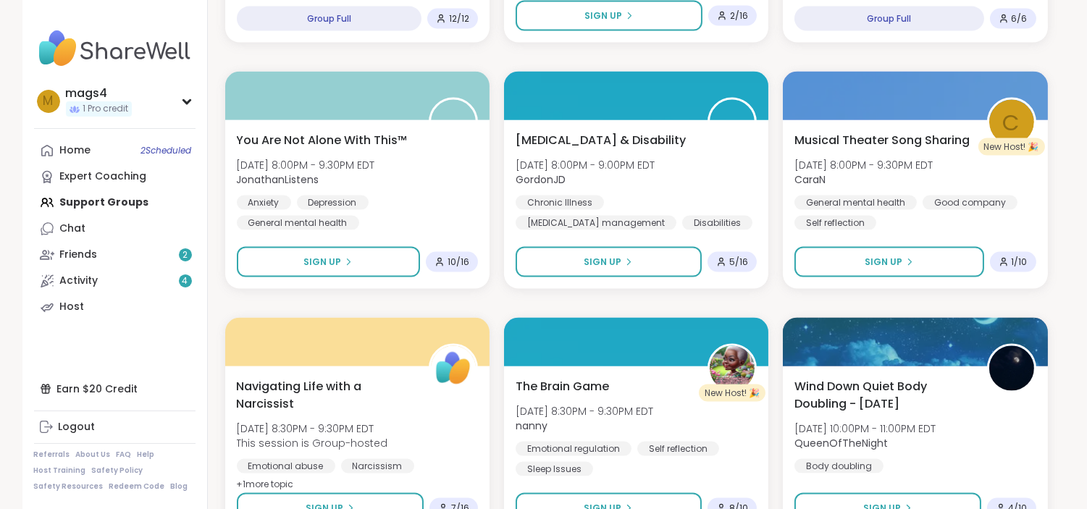
scroll to position [3884, 0]
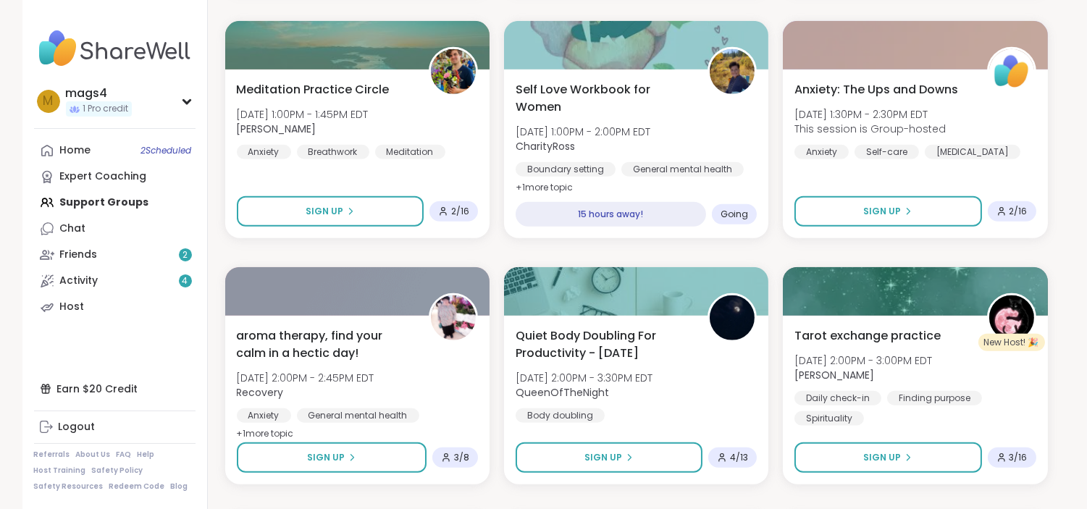
scroll to position [2210, 0]
